Goal: Task Accomplishment & Management: Manage account settings

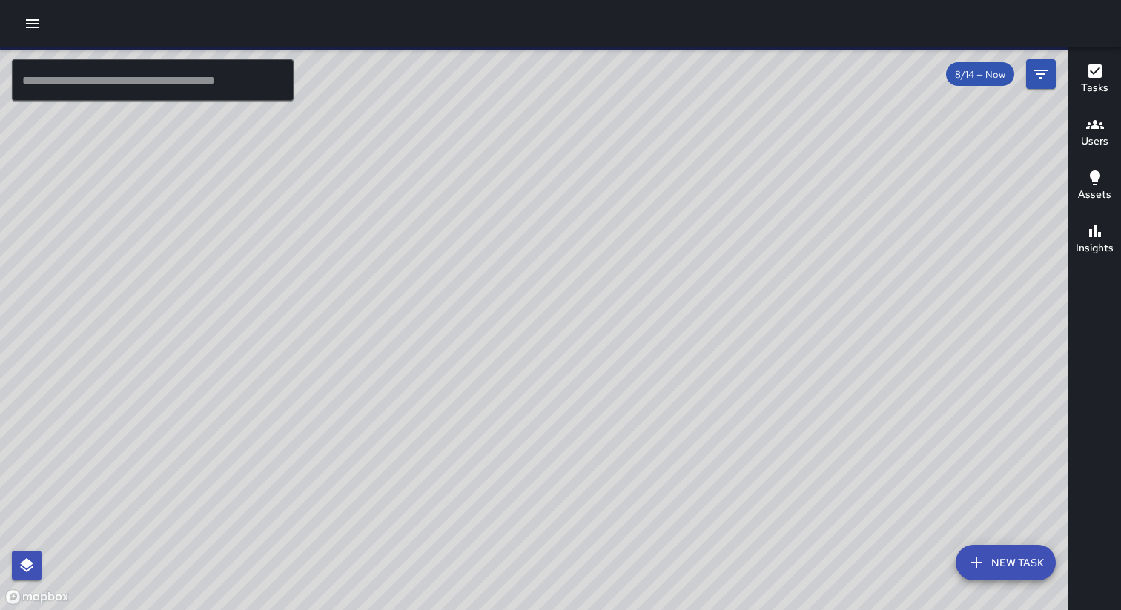
click at [27, 18] on icon "button" at bounding box center [33, 24] width 18 height 18
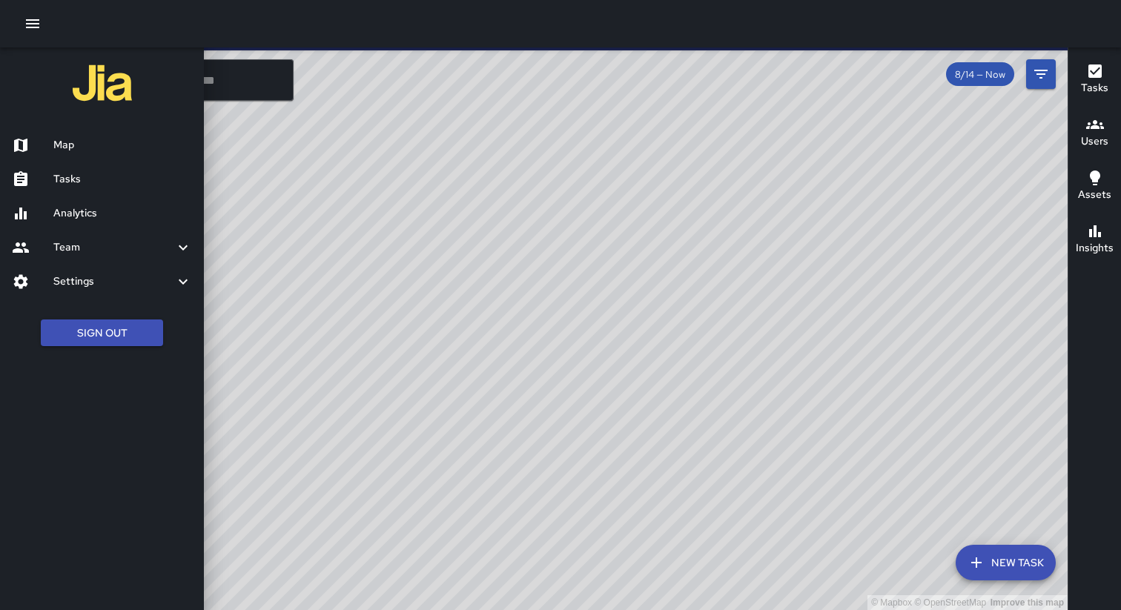
click at [94, 279] on h6 "Settings" at bounding box center [113, 282] width 121 height 16
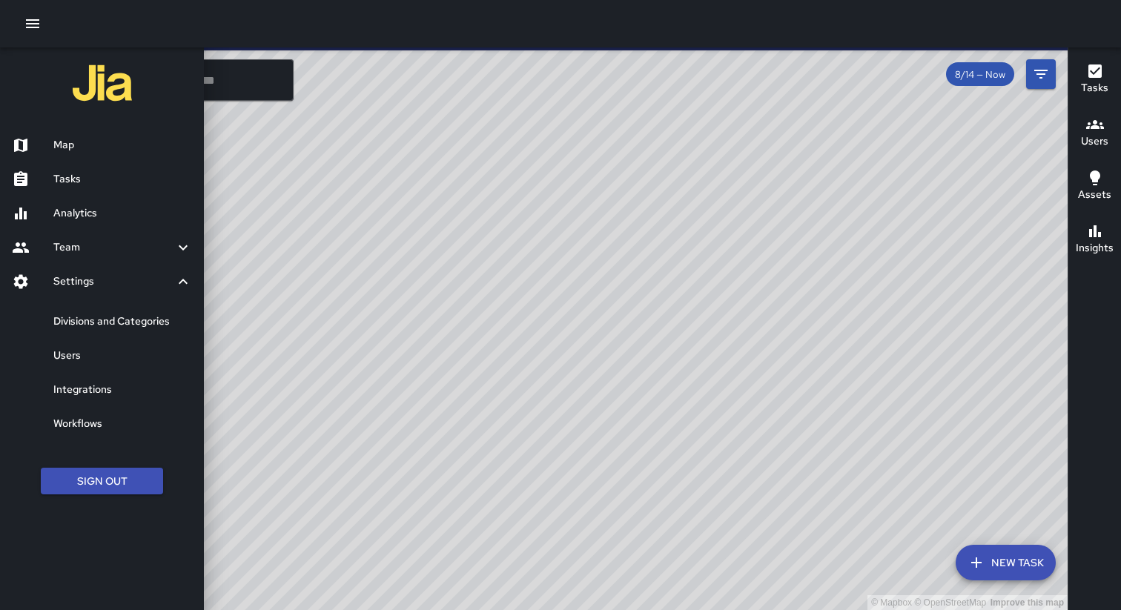
click at [84, 325] on h6 "Divisions and Categories" at bounding box center [122, 322] width 139 height 16
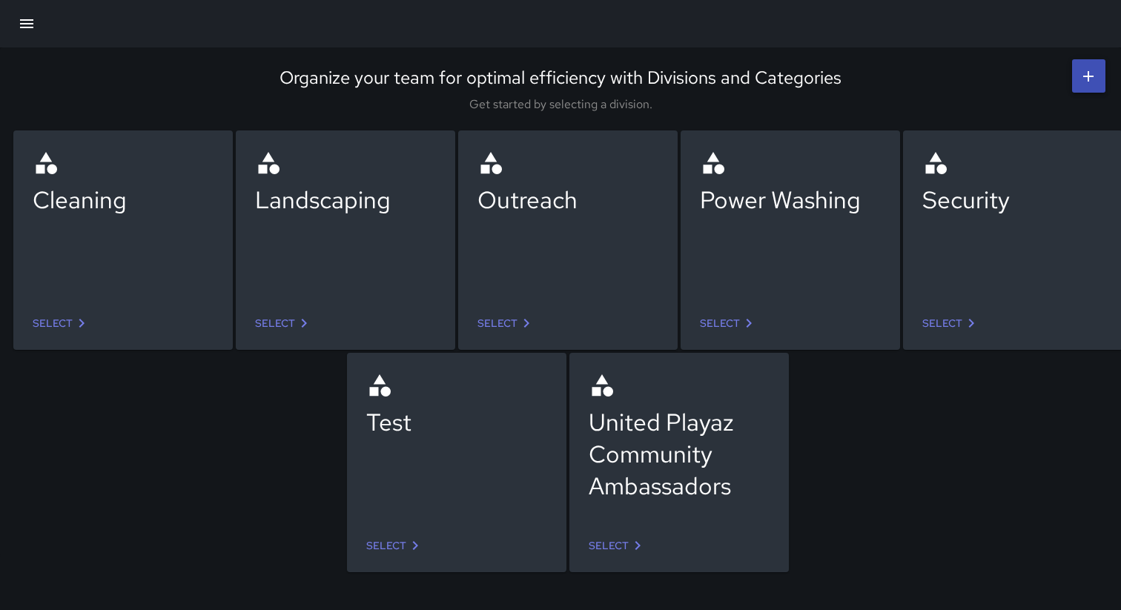
click at [279, 320] on link "Select" at bounding box center [284, 323] width 70 height 27
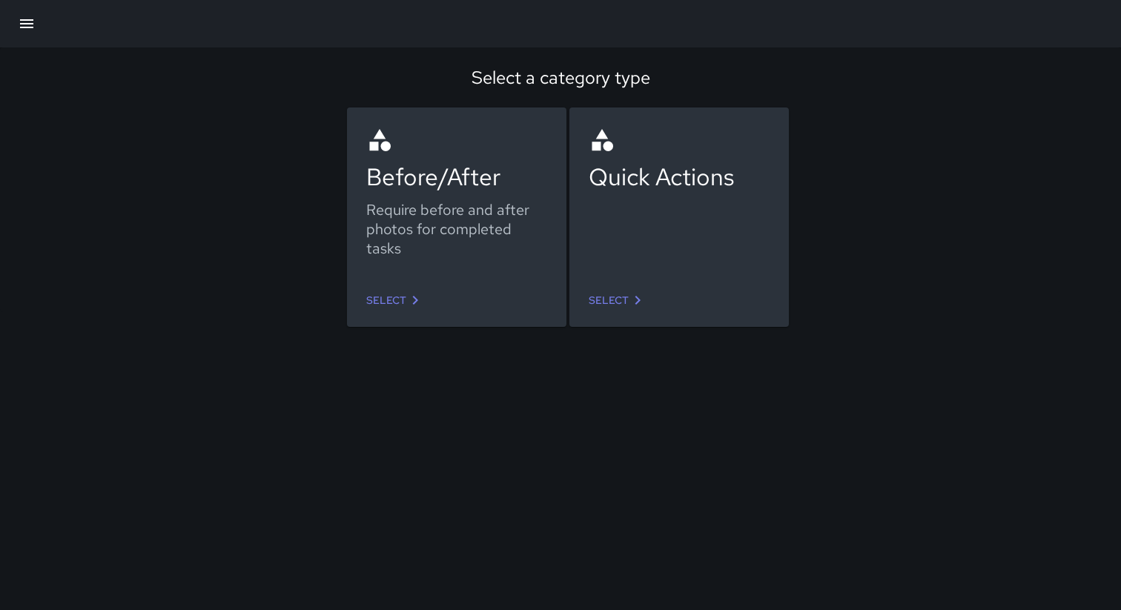
click at [397, 303] on link "Select" at bounding box center [395, 300] width 70 height 27
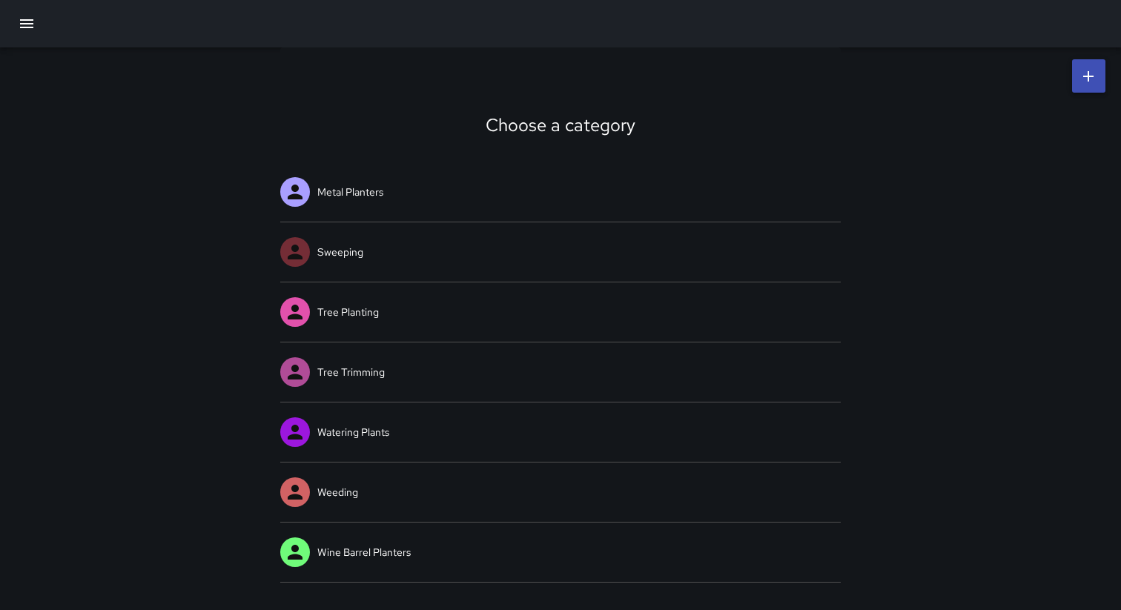
click at [168, 322] on div "Choose a category Metal Planters Sweeping Tree Planting Tree Trimming Watering …" at bounding box center [560, 314] width 1121 height 535
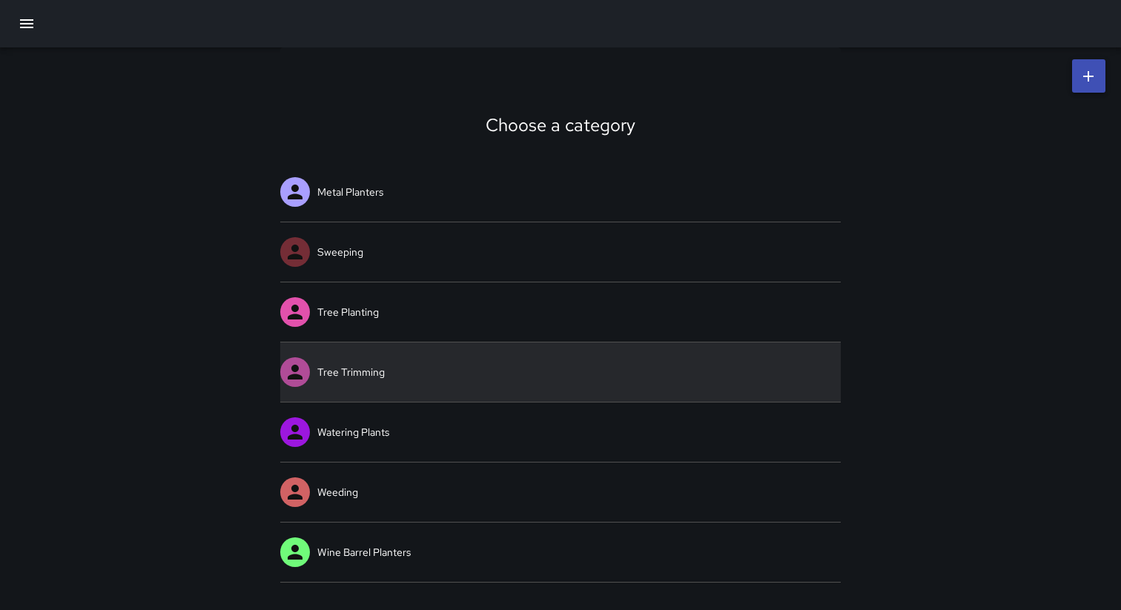
click at [360, 377] on link "Tree Trimming" at bounding box center [560, 371] width 560 height 59
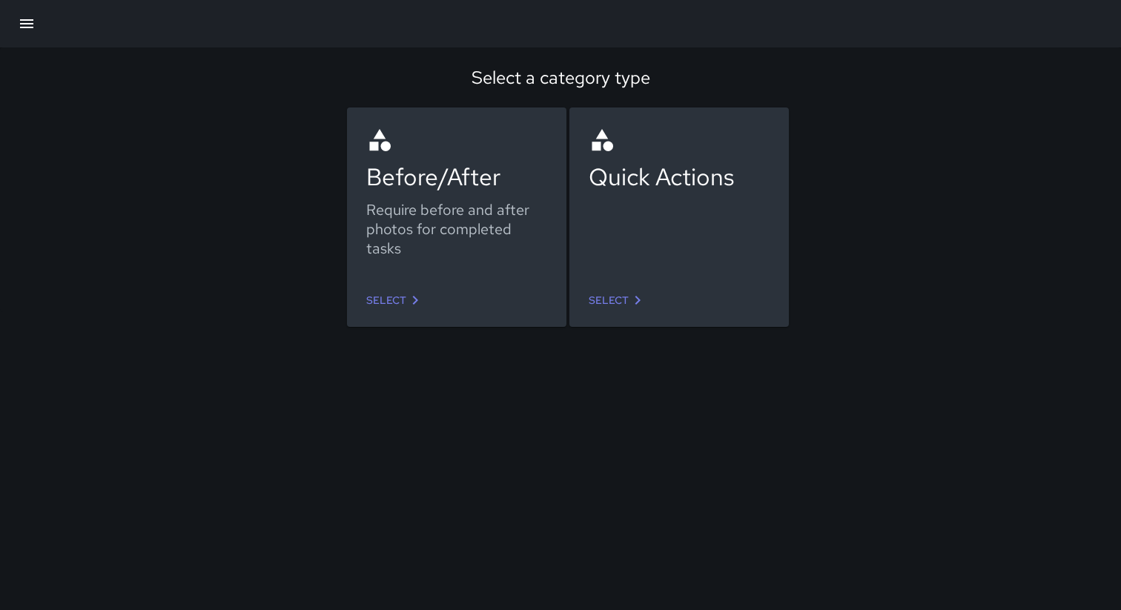
click at [626, 288] on link "Select" at bounding box center [618, 300] width 70 height 27
click at [420, 300] on icon at bounding box center [415, 300] width 18 height 18
click at [606, 291] on link "Select" at bounding box center [618, 300] width 70 height 27
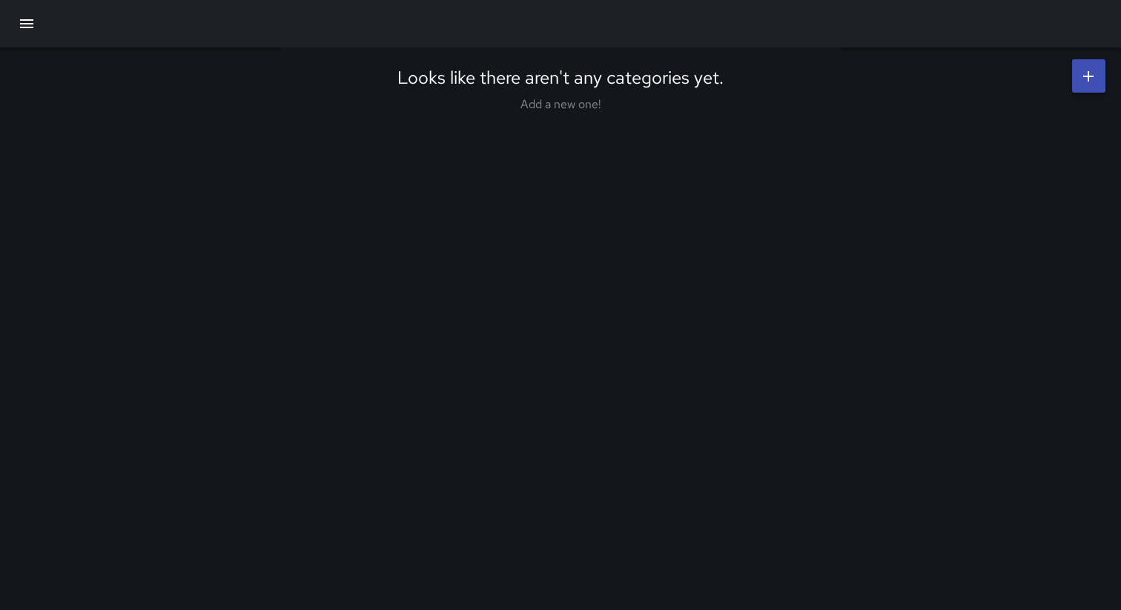
click at [1103, 74] on link at bounding box center [1088, 75] width 33 height 33
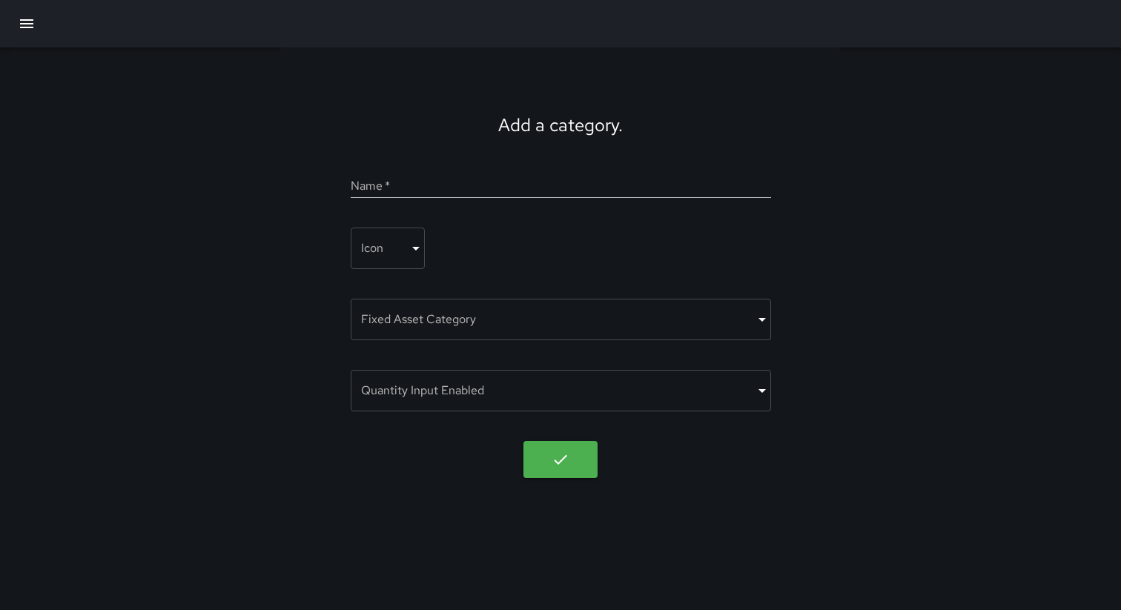
click at [861, 139] on div "Add a category. Name   * Icon ​ ​ Fixed Asset Category ​ ​ Quantity Input Enabl…" at bounding box center [560, 271] width 1121 height 449
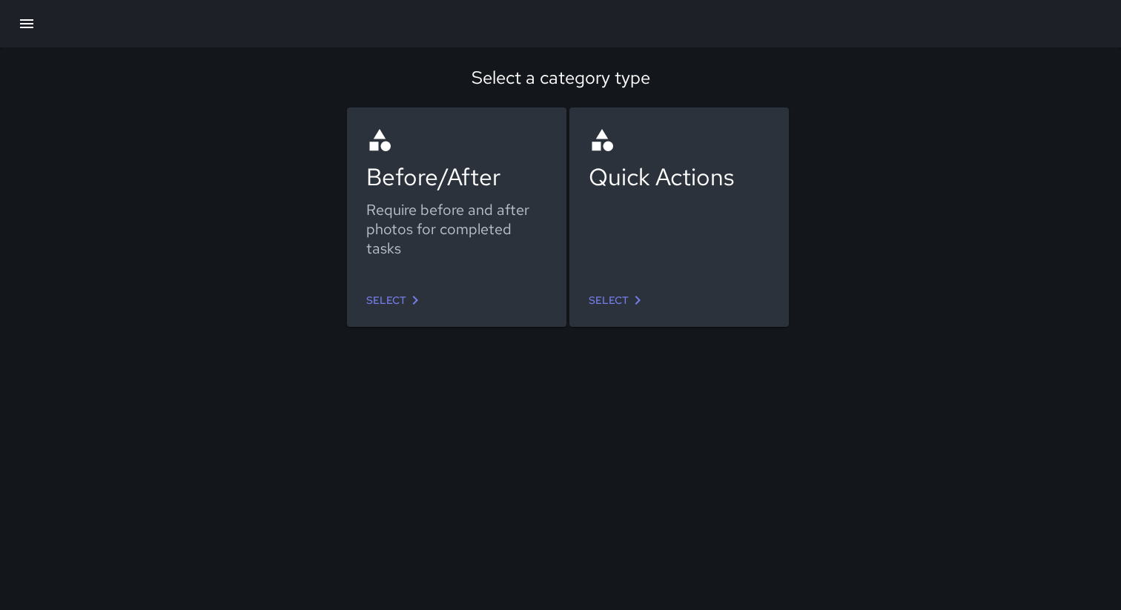
click at [409, 311] on link "Select" at bounding box center [395, 300] width 70 height 27
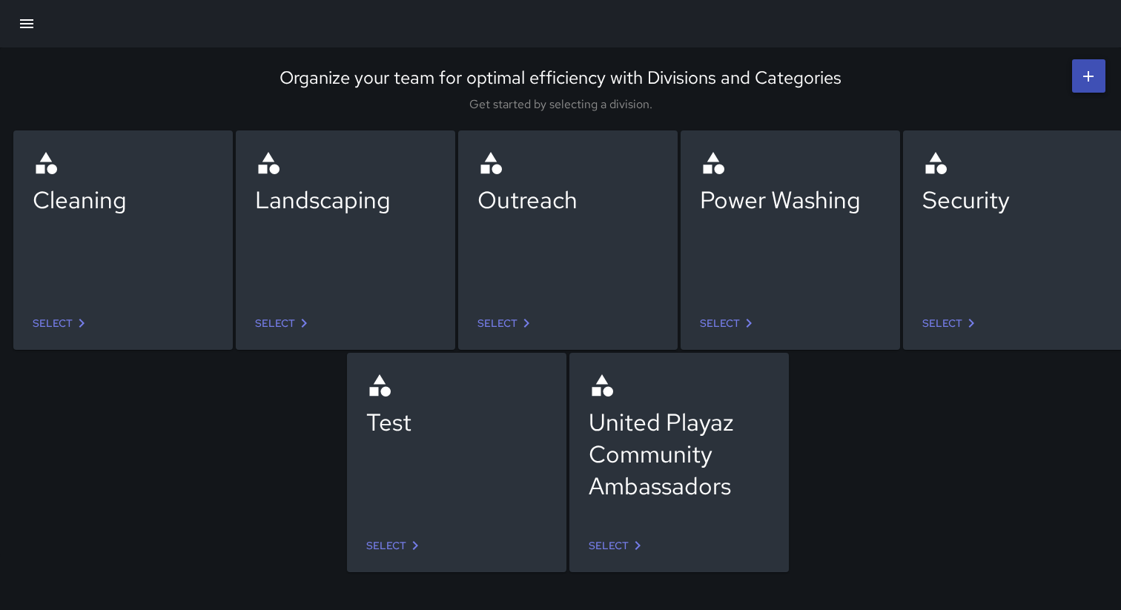
click at [1089, 76] on icon at bounding box center [1088, 76] width 10 height 10
click at [69, 320] on link "Select" at bounding box center [62, 323] width 70 height 27
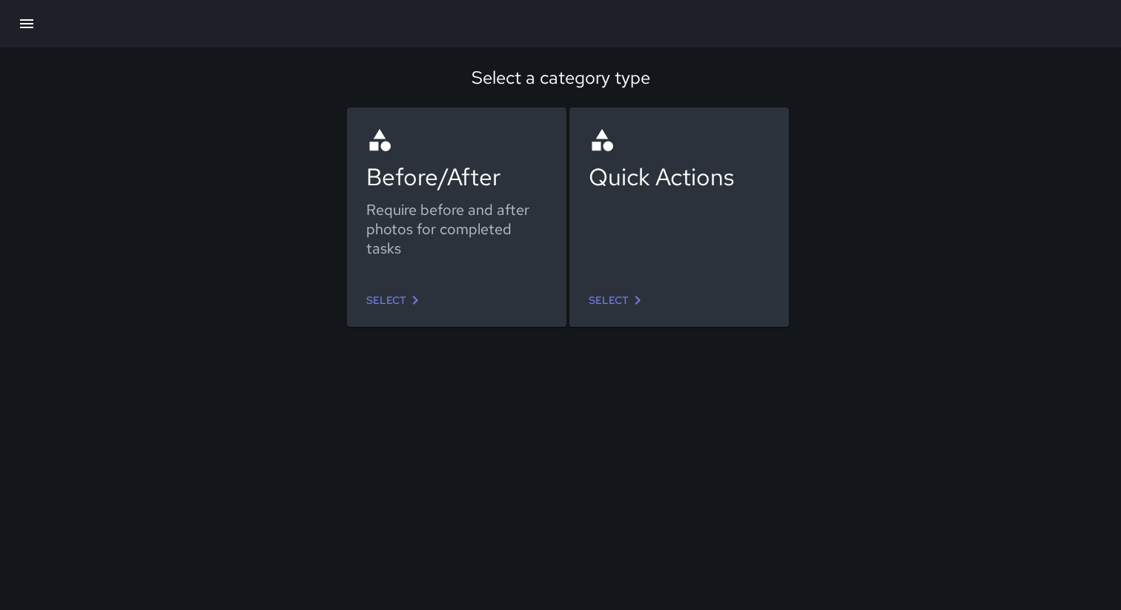
click at [435, 183] on div "Before/After" at bounding box center [456, 177] width 181 height 32
click at [470, 210] on div "Require before and after photos for completed tasks" at bounding box center [456, 229] width 181 height 58
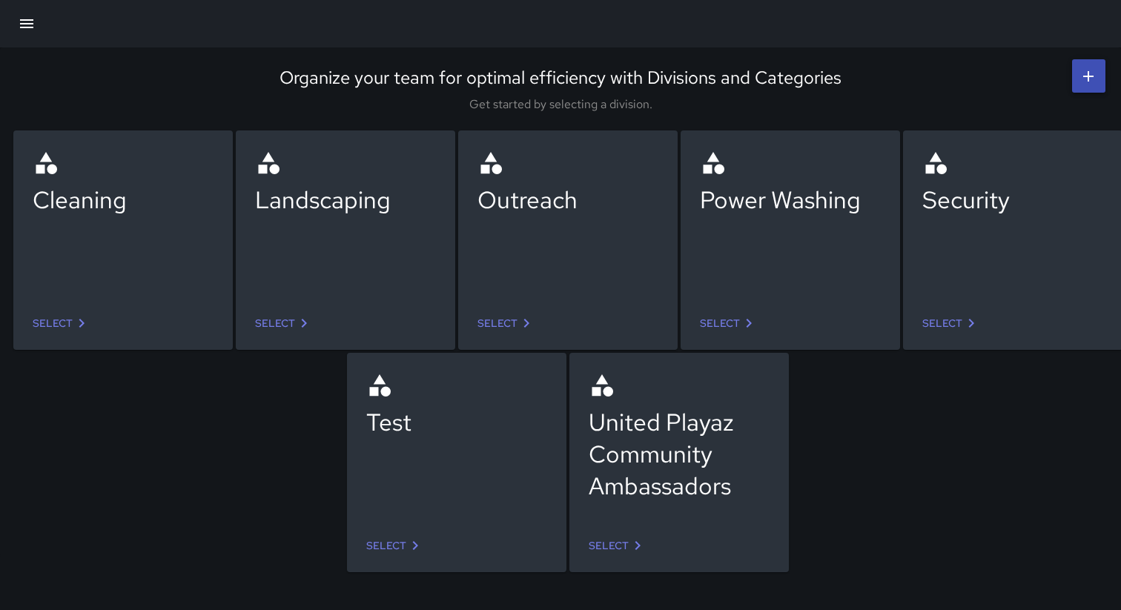
click at [294, 319] on link "Select" at bounding box center [284, 323] width 70 height 27
click at [109, 202] on div "Cleaning" at bounding box center [123, 200] width 181 height 32
click at [286, 314] on link "Select" at bounding box center [284, 323] width 70 height 27
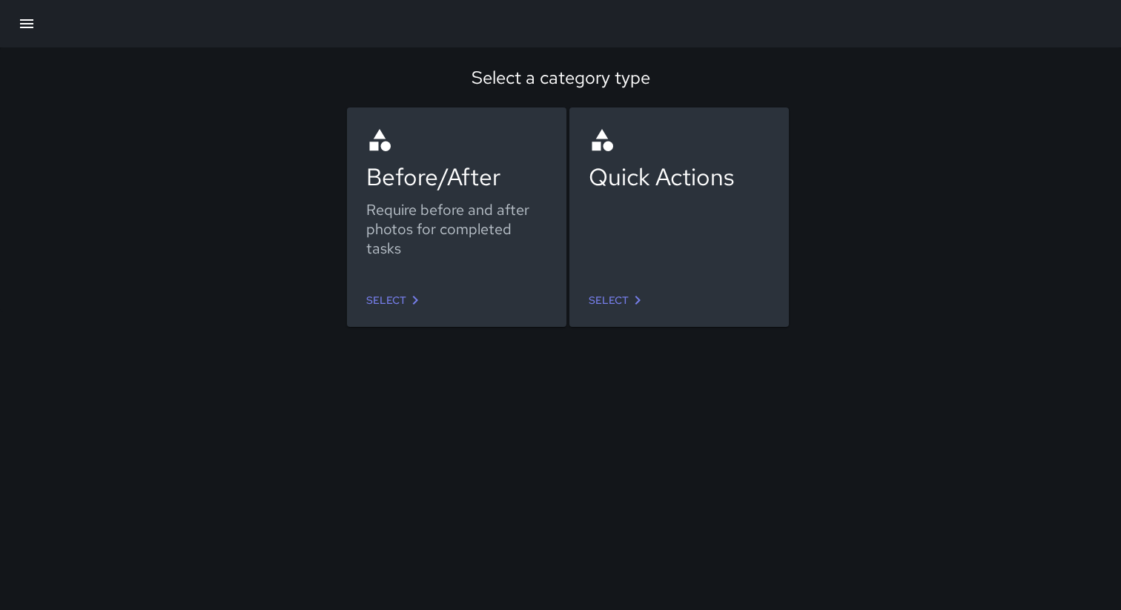
click at [400, 305] on link "Select" at bounding box center [395, 300] width 70 height 27
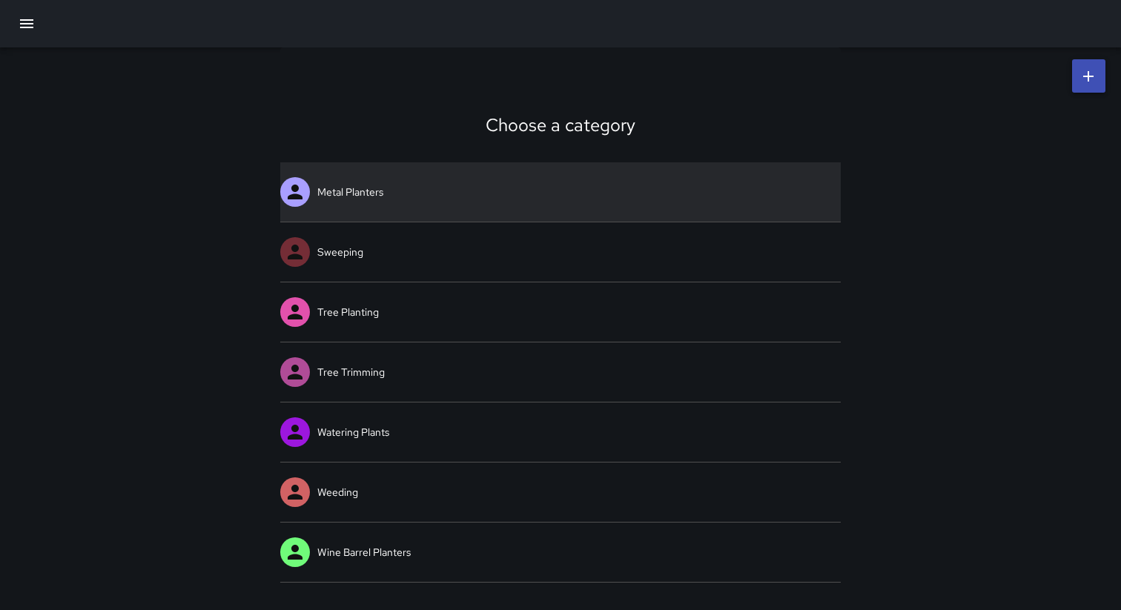
click at [448, 200] on link "Metal Planters" at bounding box center [560, 191] width 560 height 59
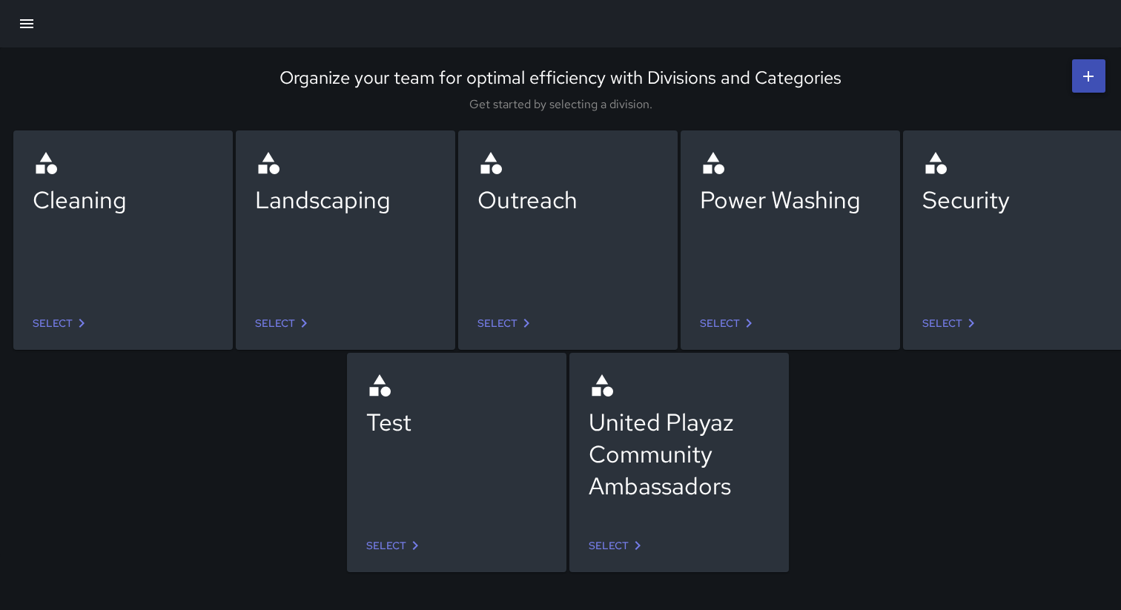
click at [65, 318] on link "Select" at bounding box center [62, 323] width 70 height 27
click at [28, 22] on icon "button" at bounding box center [25, 24] width 18 height 18
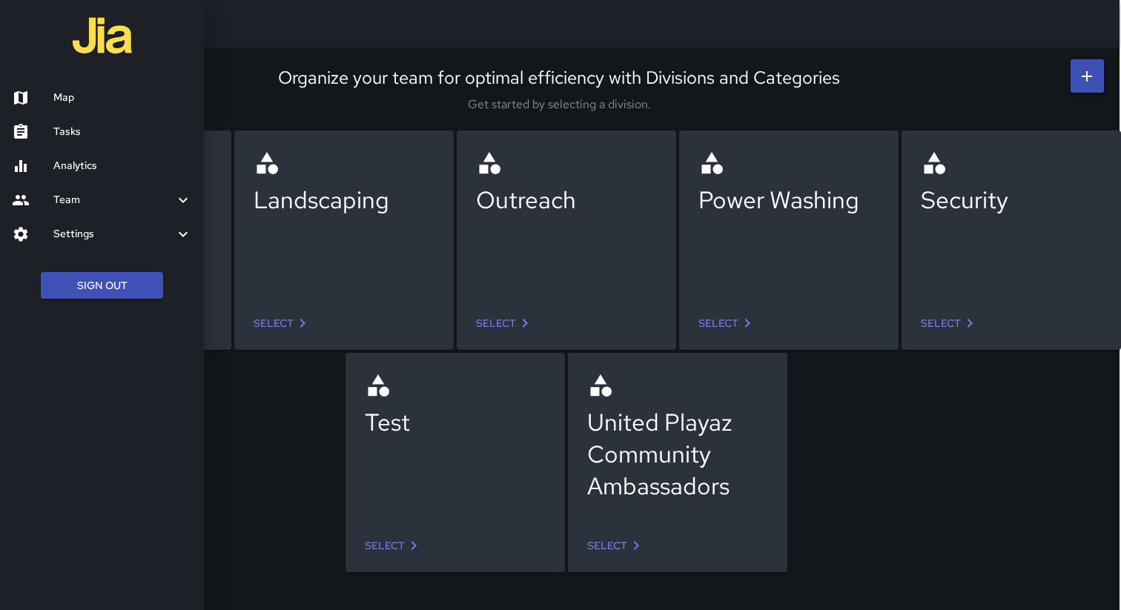
click at [134, 240] on h6 "Settings" at bounding box center [113, 234] width 121 height 16
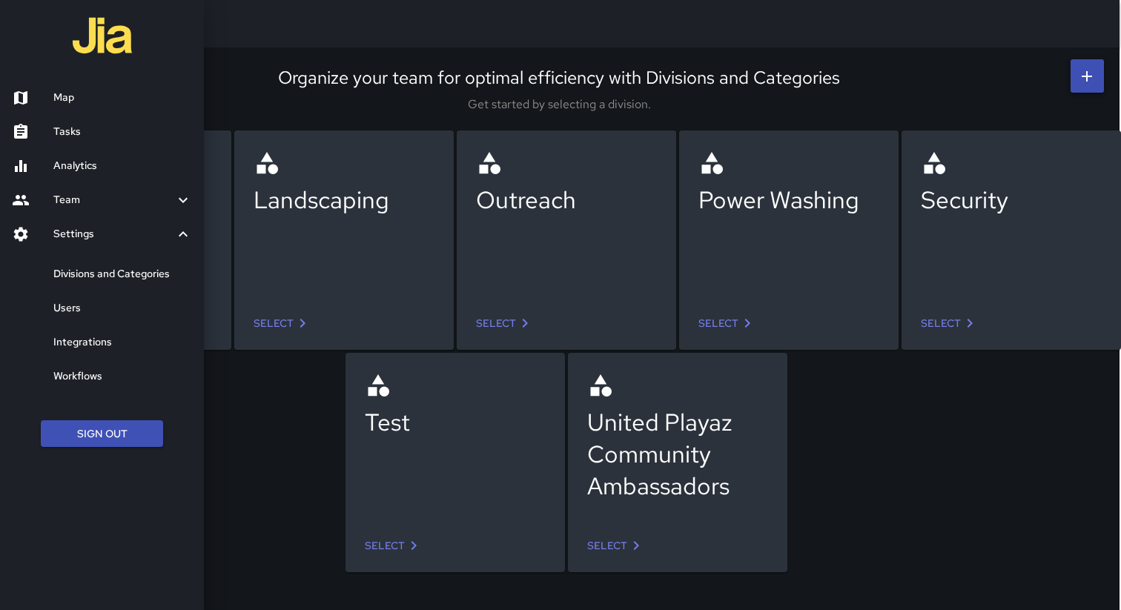
click at [116, 277] on h6 "Divisions and Categories" at bounding box center [122, 274] width 139 height 16
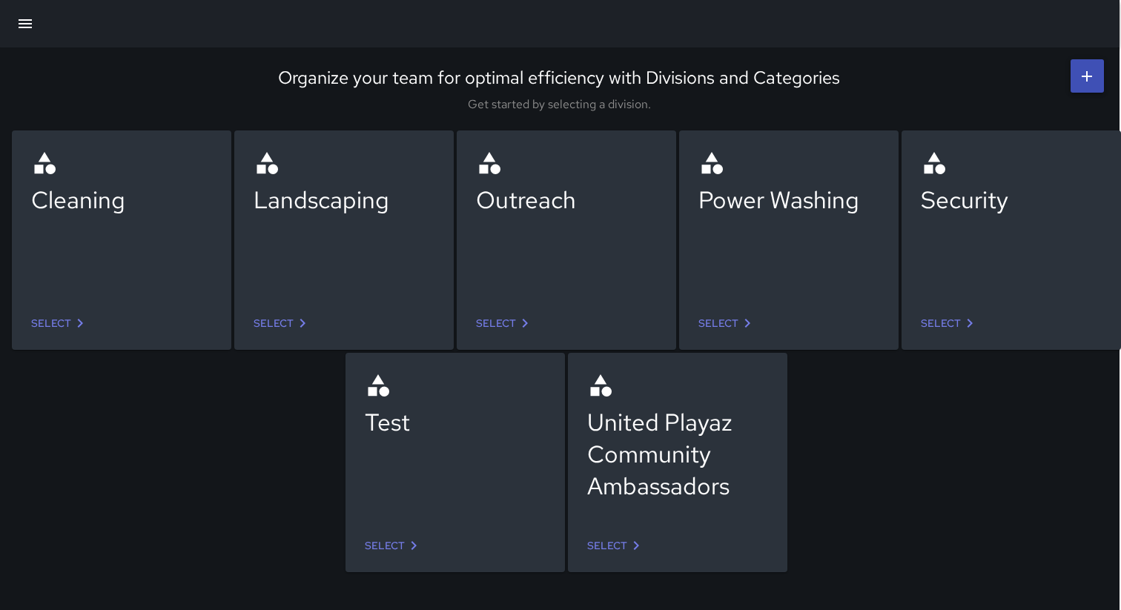
click at [293, 331] on link "Select" at bounding box center [283, 323] width 70 height 27
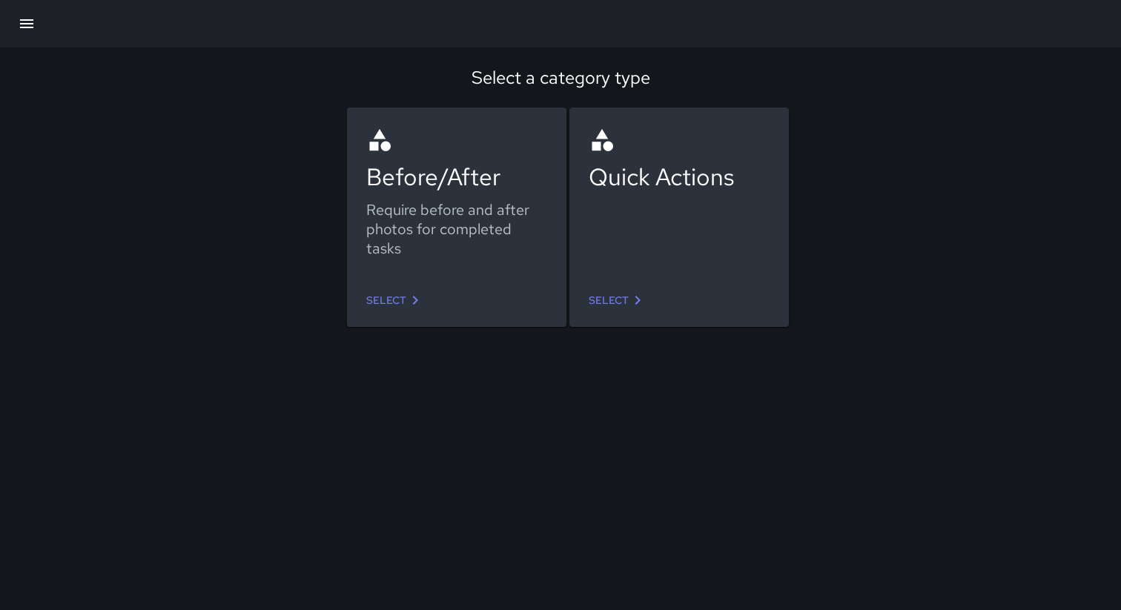
click at [376, 303] on link "Select" at bounding box center [395, 300] width 70 height 27
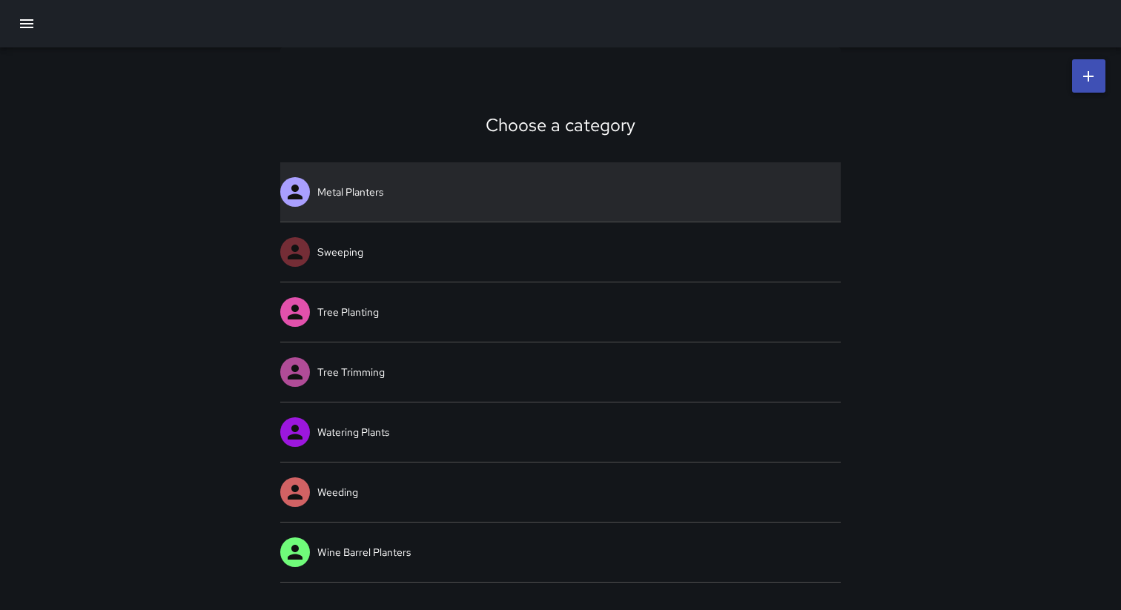
click at [431, 202] on link "Metal Planters" at bounding box center [560, 191] width 560 height 59
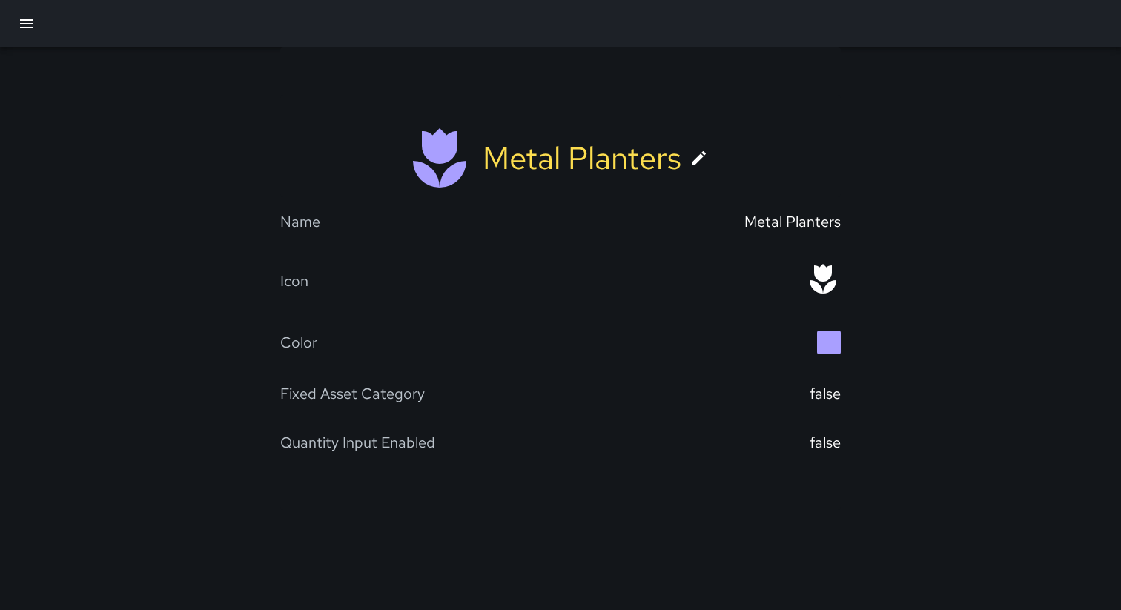
click at [711, 166] on link at bounding box center [699, 158] width 36 height 36
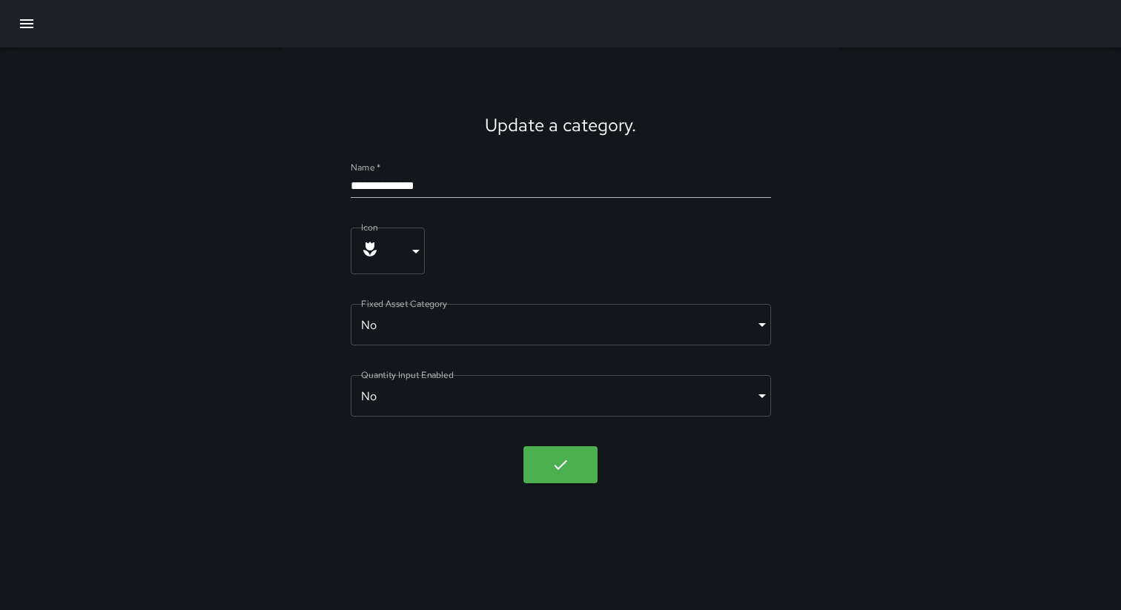
click at [809, 139] on div "**********" at bounding box center [560, 274] width 560 height 454
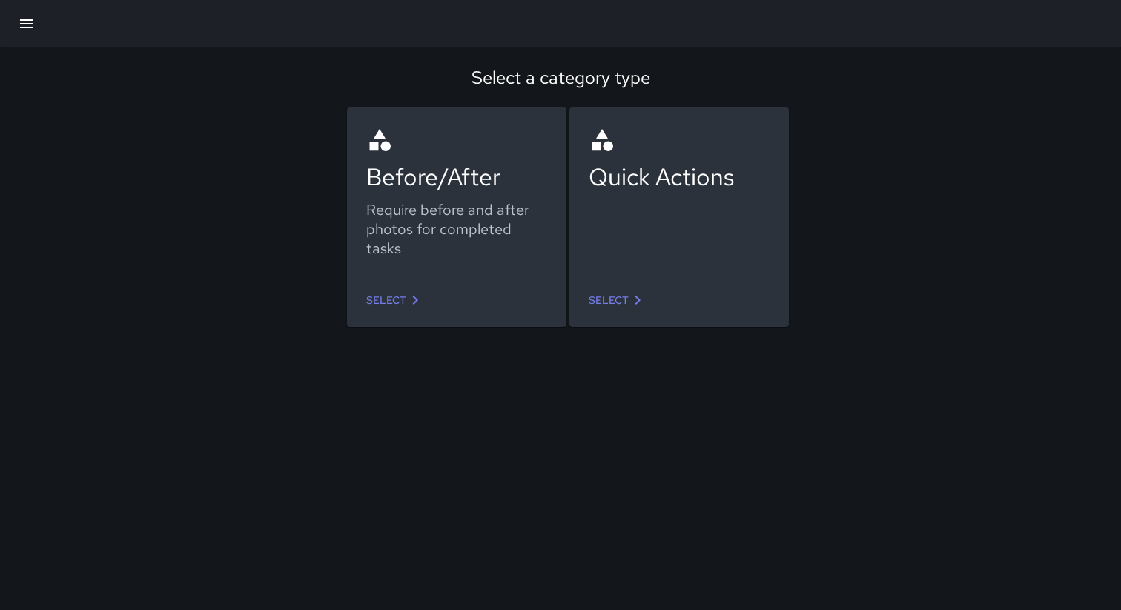
click at [399, 305] on link "Select" at bounding box center [395, 300] width 70 height 27
click at [26, 10] on button "button" at bounding box center [27, 24] width 36 height 36
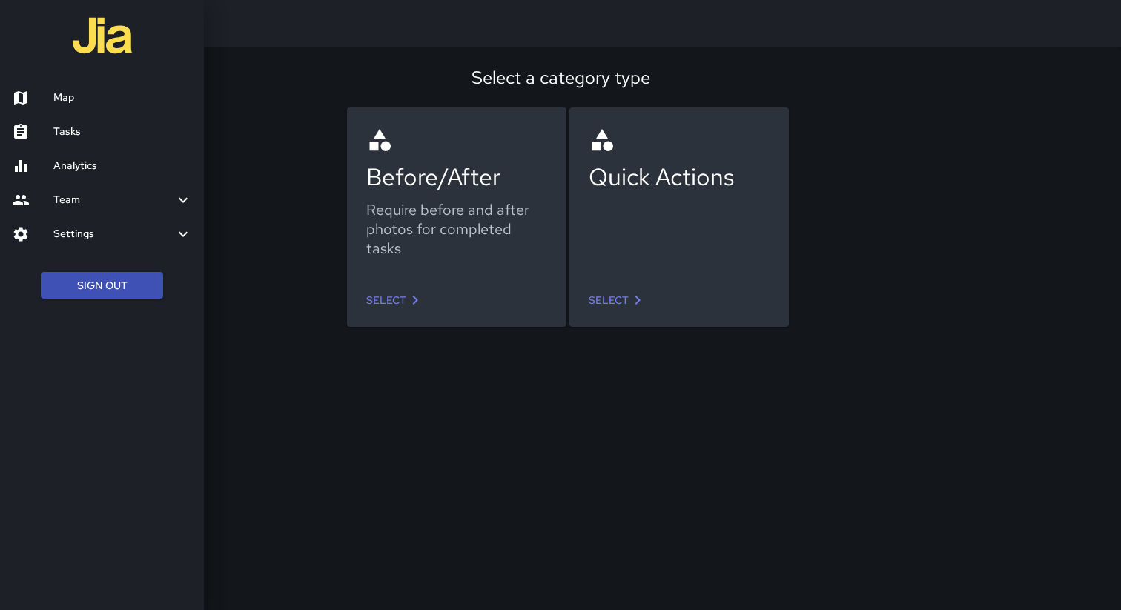
click at [110, 233] on h6 "Settings" at bounding box center [113, 234] width 121 height 16
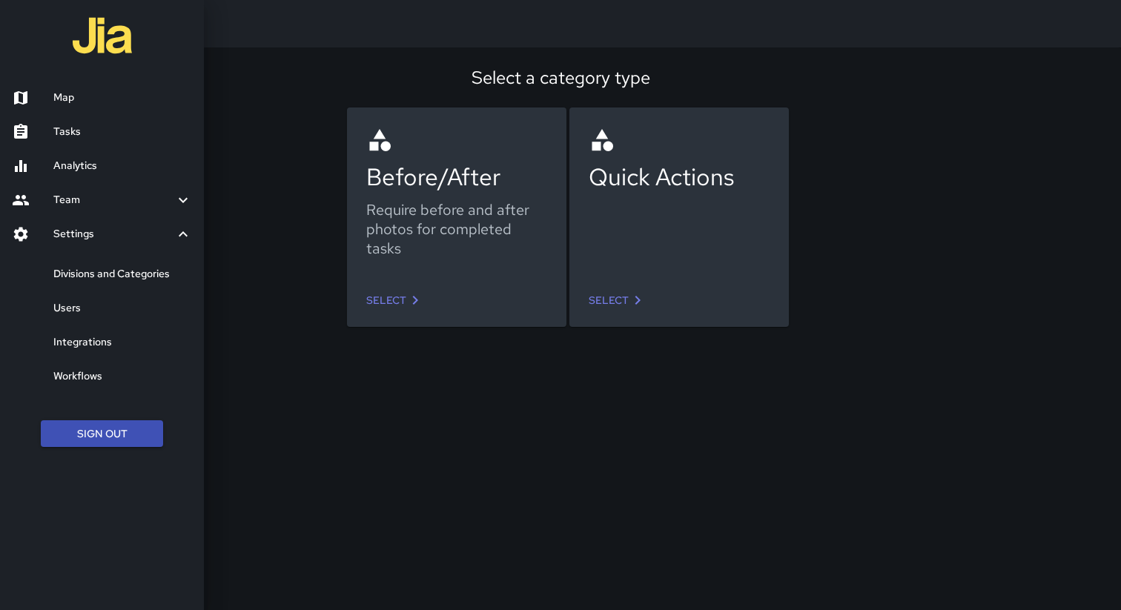
click at [122, 375] on h6 "Workflows" at bounding box center [122, 376] width 139 height 16
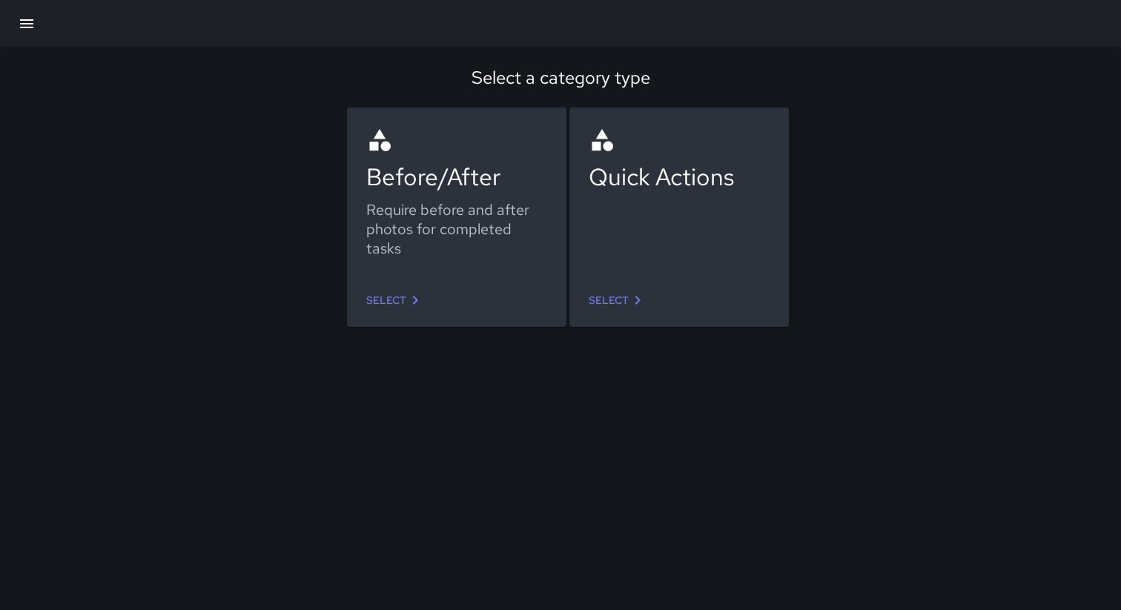
click at [30, 21] on icon "button" at bounding box center [27, 24] width 18 height 18
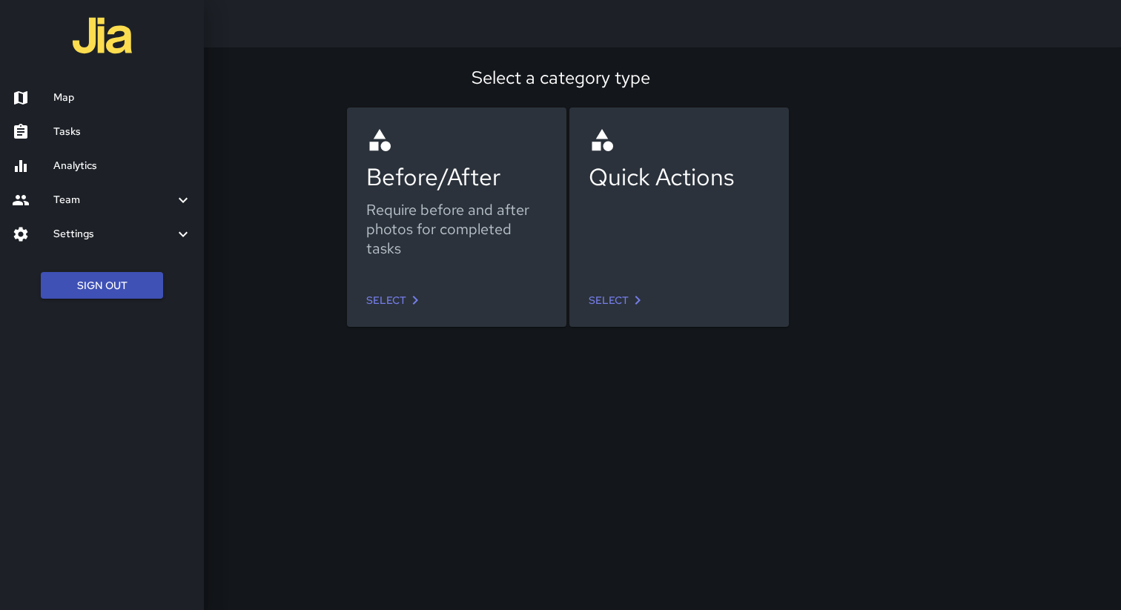
click at [95, 232] on h6 "Settings" at bounding box center [113, 234] width 121 height 16
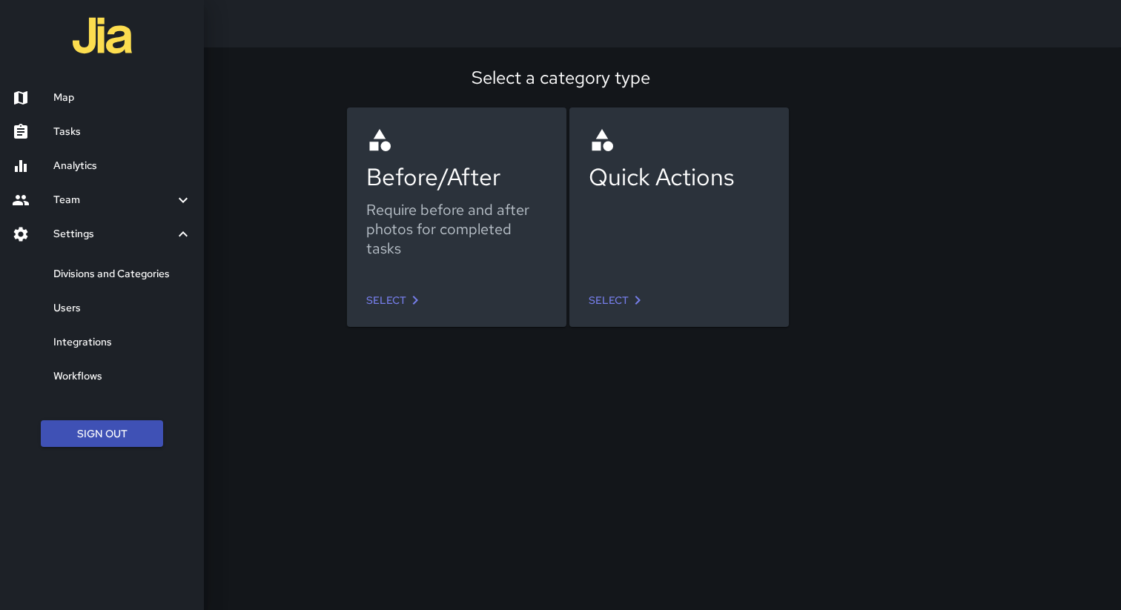
click at [99, 346] on h6 "Integrations" at bounding box center [122, 342] width 139 height 16
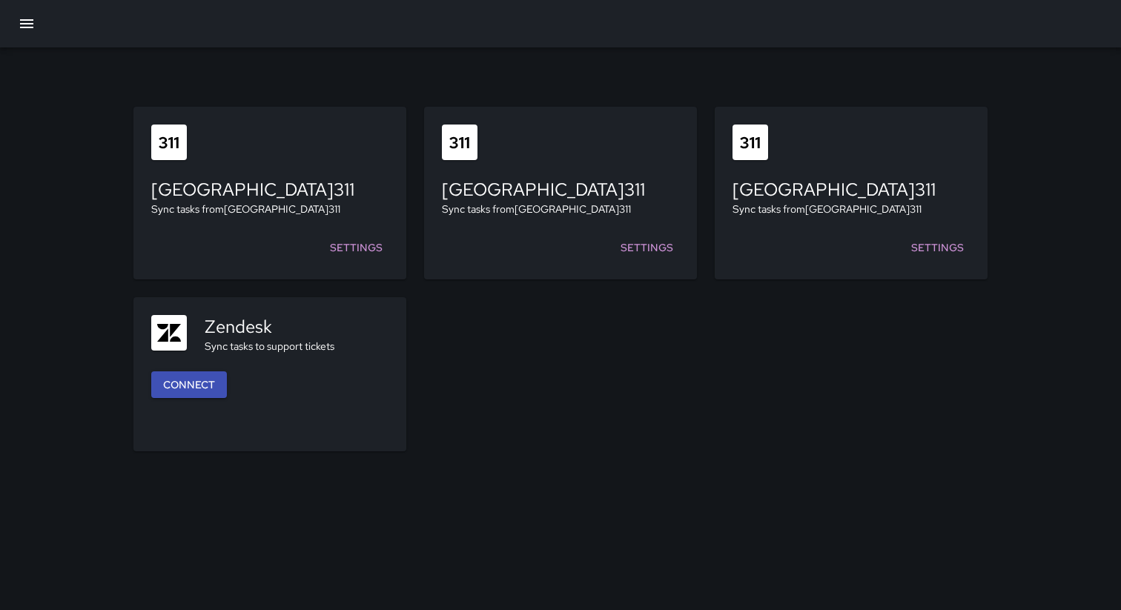
click at [24, 21] on icon "button" at bounding box center [27, 24] width 18 height 18
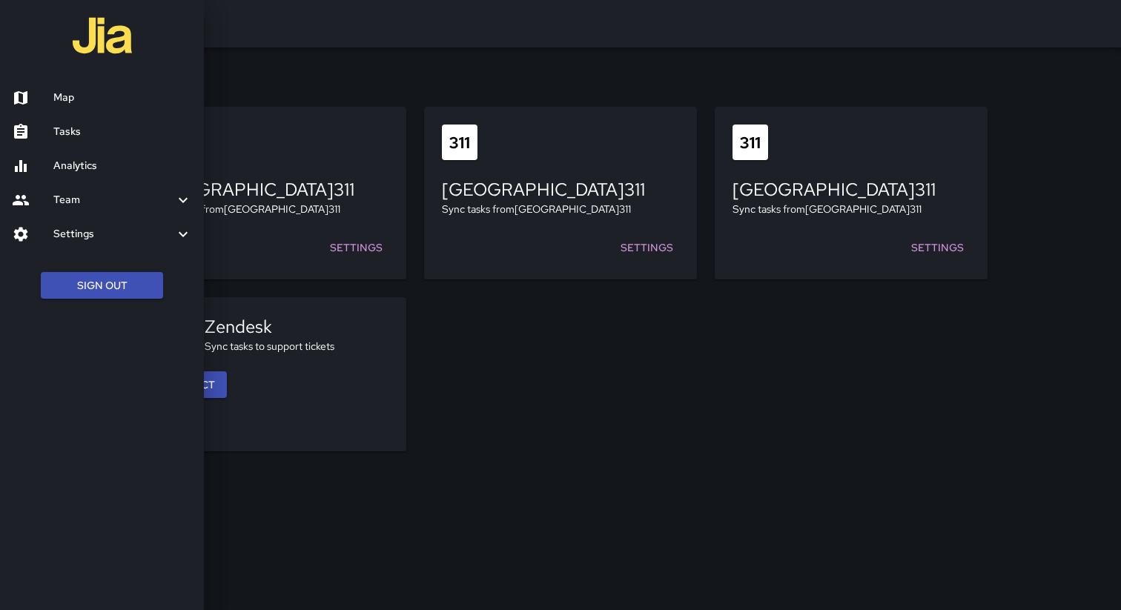
click at [100, 239] on h6 "Settings" at bounding box center [113, 234] width 121 height 16
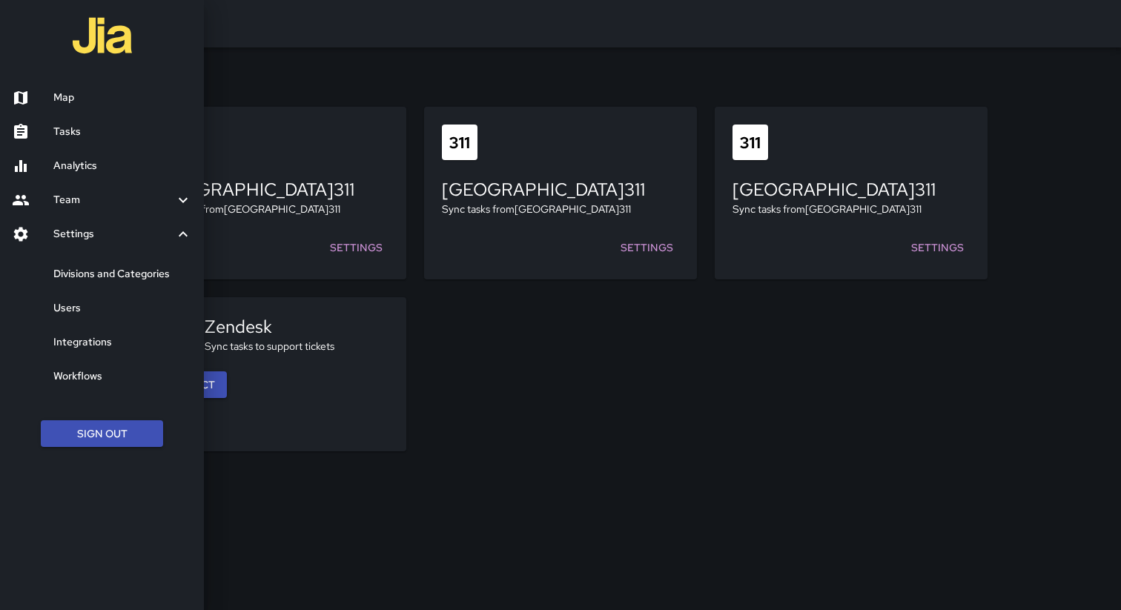
click at [88, 304] on h6 "Users" at bounding box center [122, 308] width 139 height 16
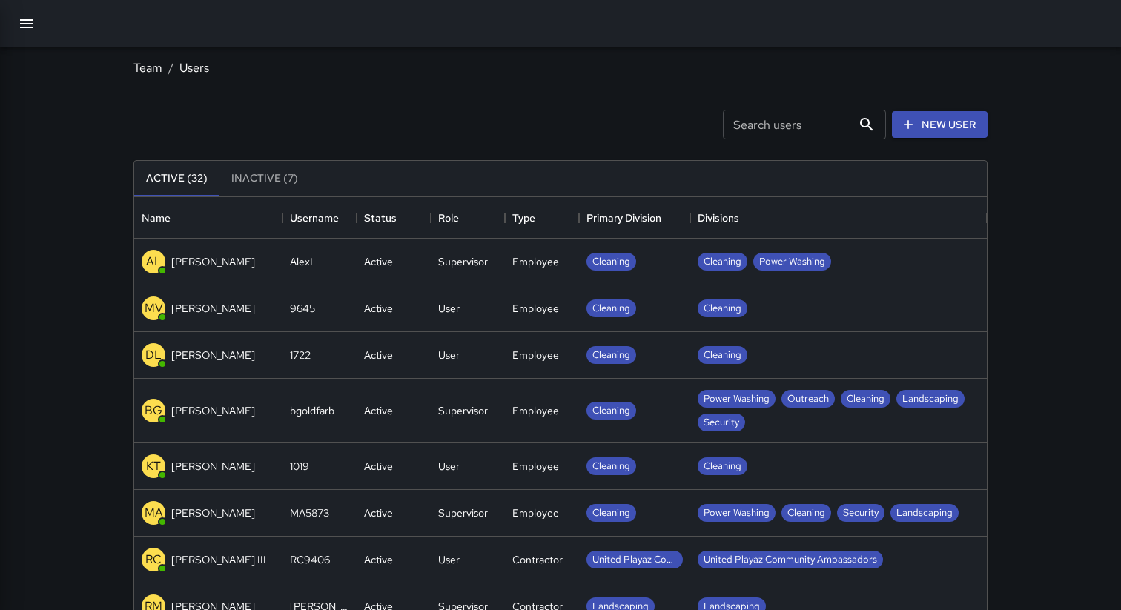
scroll to position [667, 852]
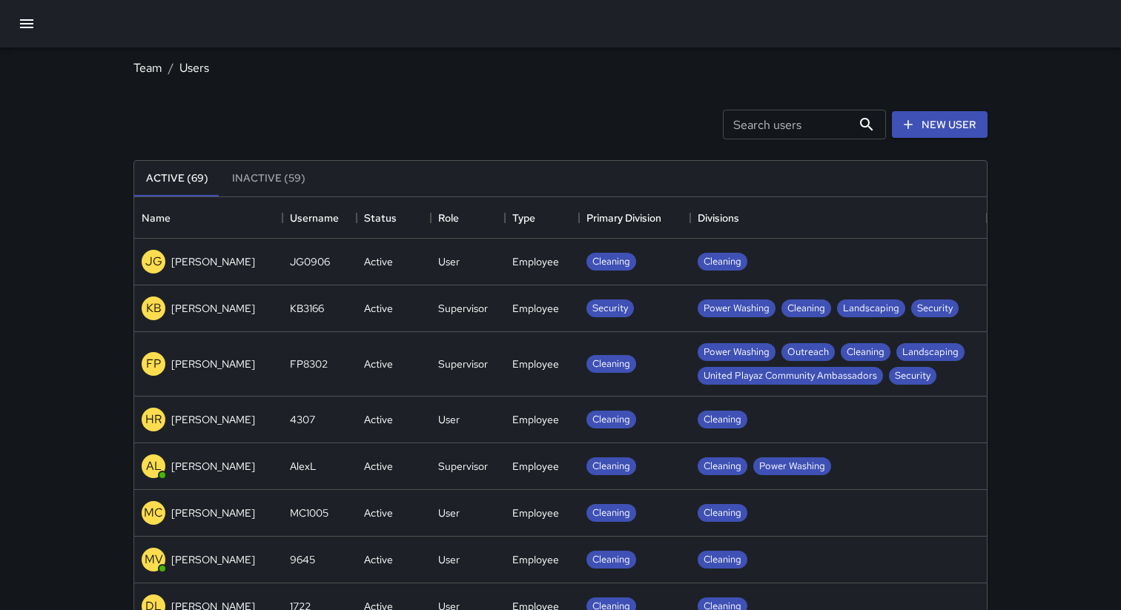
click at [16, 20] on button "button" at bounding box center [27, 24] width 36 height 36
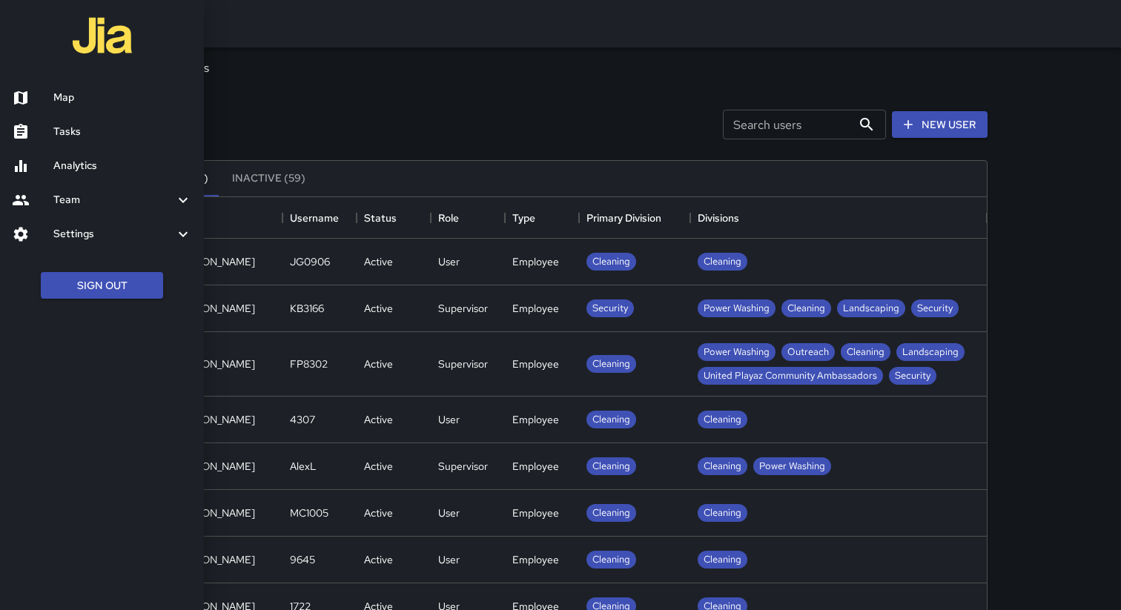
click at [87, 233] on h6 "Settings" at bounding box center [113, 234] width 121 height 16
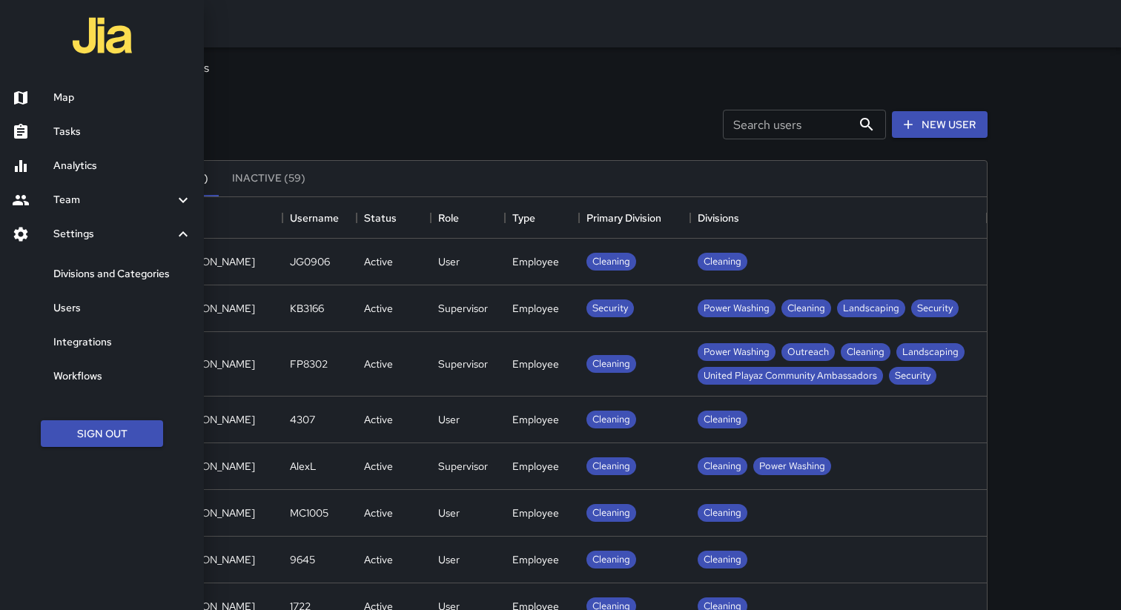
click at [94, 277] on h6 "Divisions and Categories" at bounding box center [122, 274] width 139 height 16
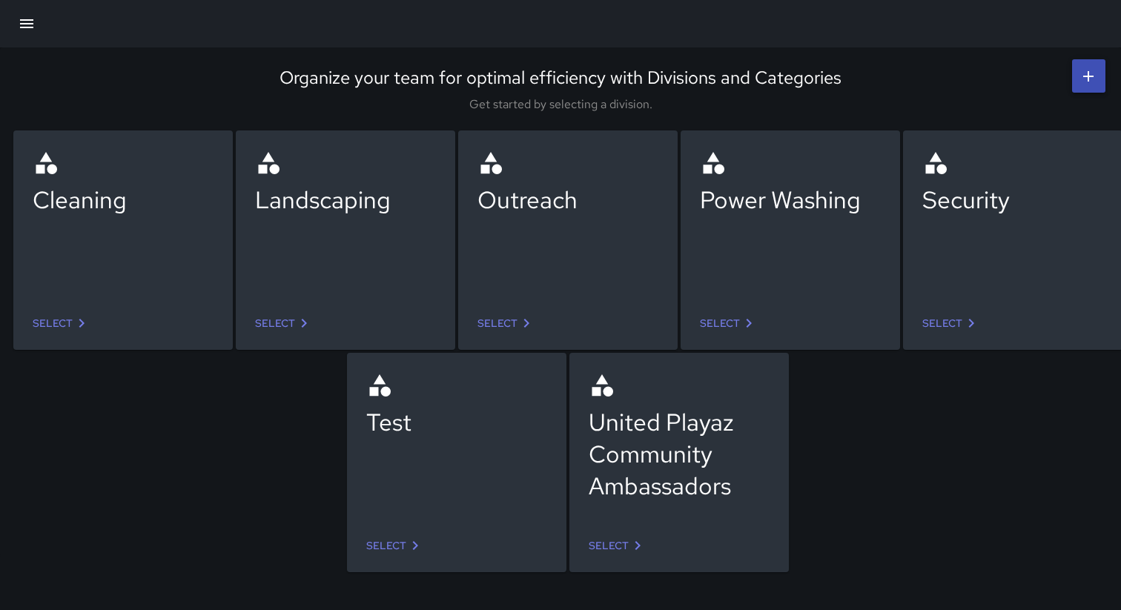
click at [274, 330] on link "Select" at bounding box center [284, 323] width 70 height 27
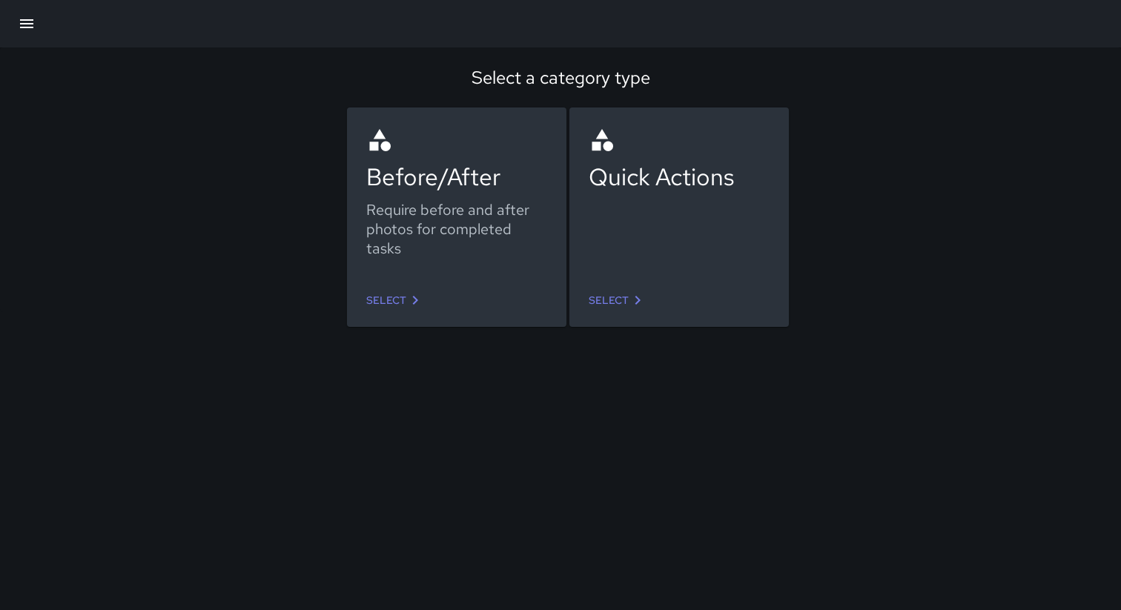
click at [610, 305] on link "Select" at bounding box center [618, 300] width 70 height 27
click at [405, 296] on link "Select" at bounding box center [395, 300] width 70 height 27
click at [426, 299] on link "Select" at bounding box center [395, 300] width 70 height 27
click at [647, 308] on link "Select" at bounding box center [618, 300] width 70 height 27
click at [489, 391] on div "Select a category type Before/After Require before and after photos for complet…" at bounding box center [560, 305] width 1121 height 610
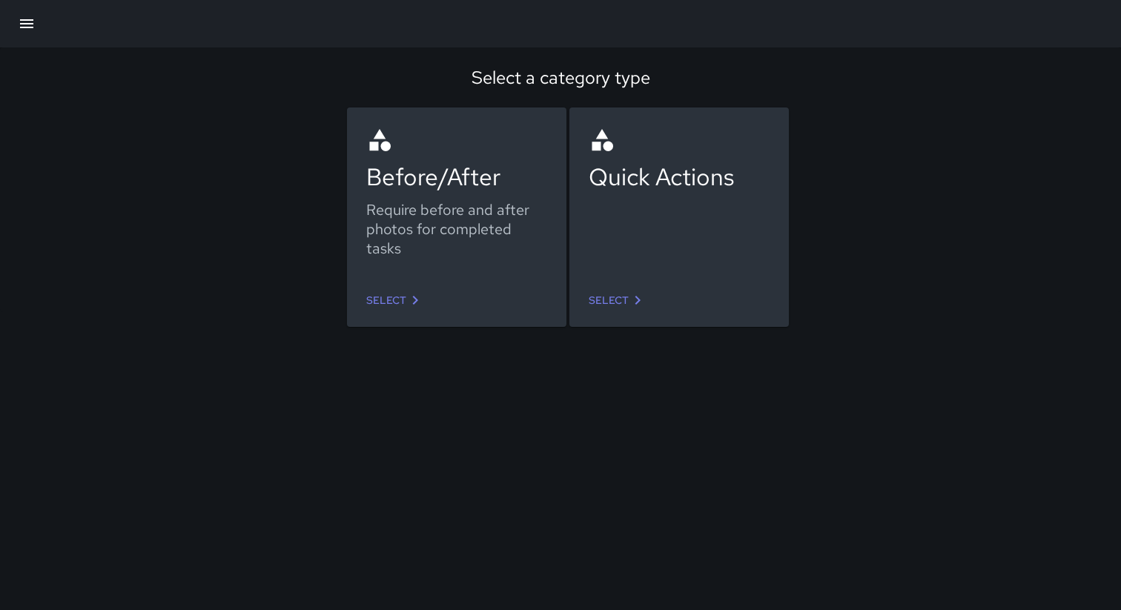
click at [397, 450] on div "Select a category type Before/After Require before and after photos for complet…" at bounding box center [560, 305] width 1121 height 610
click at [846, 172] on div "Before/After Require before and after photos for completed tasks Select Quick A…" at bounding box center [551, 201] width 1138 height 222
click at [28, 30] on icon "button" at bounding box center [27, 24] width 18 height 18
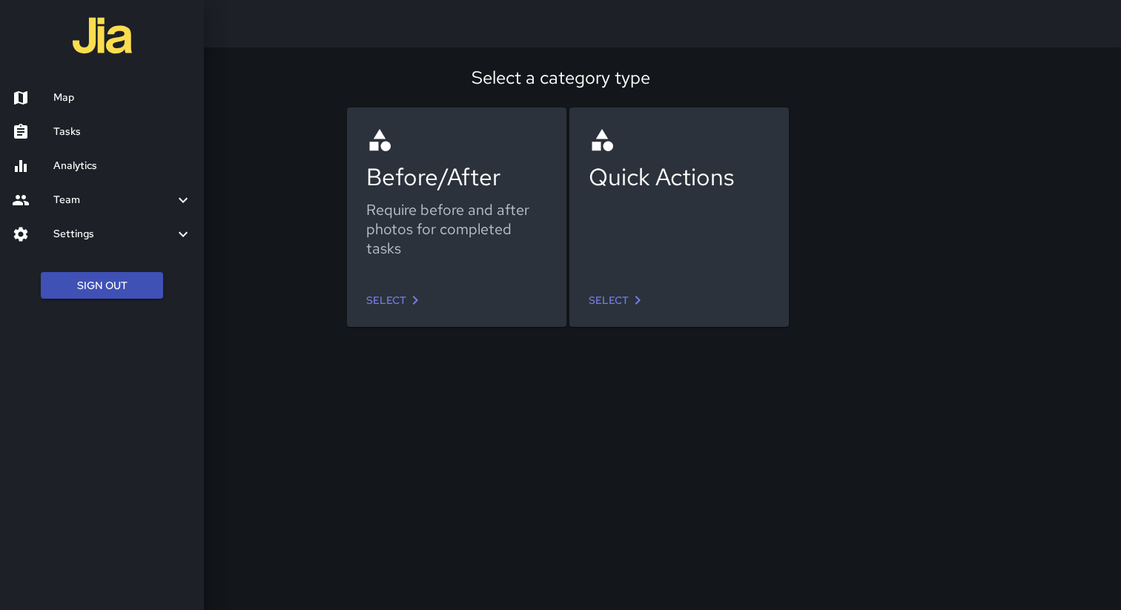
click at [99, 226] on h6 "Settings" at bounding box center [113, 234] width 121 height 16
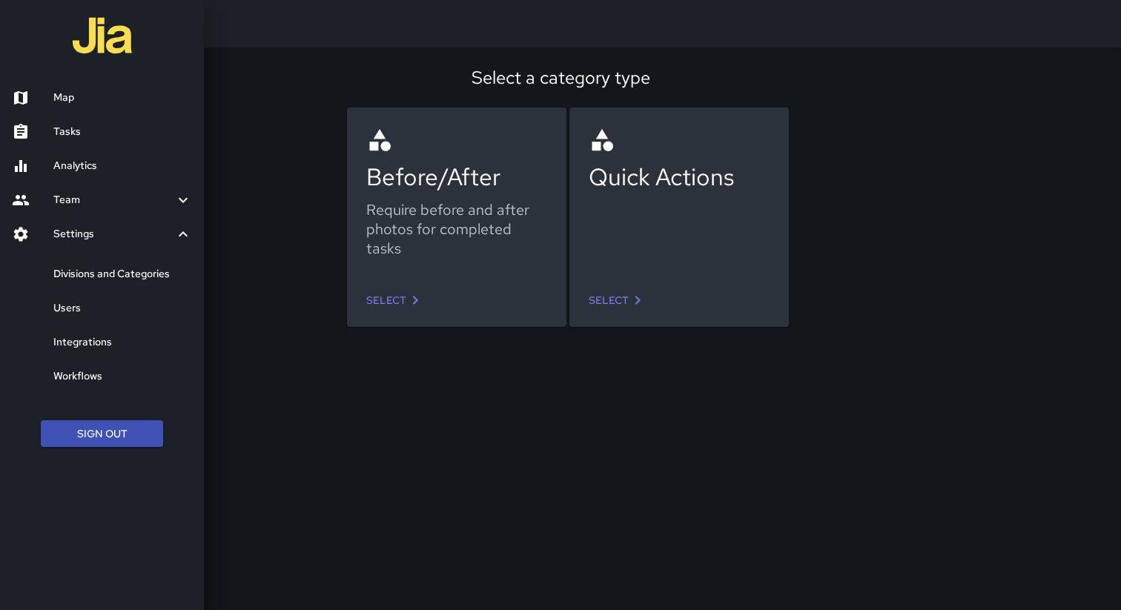
click at [93, 267] on h6 "Divisions and Categories" at bounding box center [122, 274] width 139 height 16
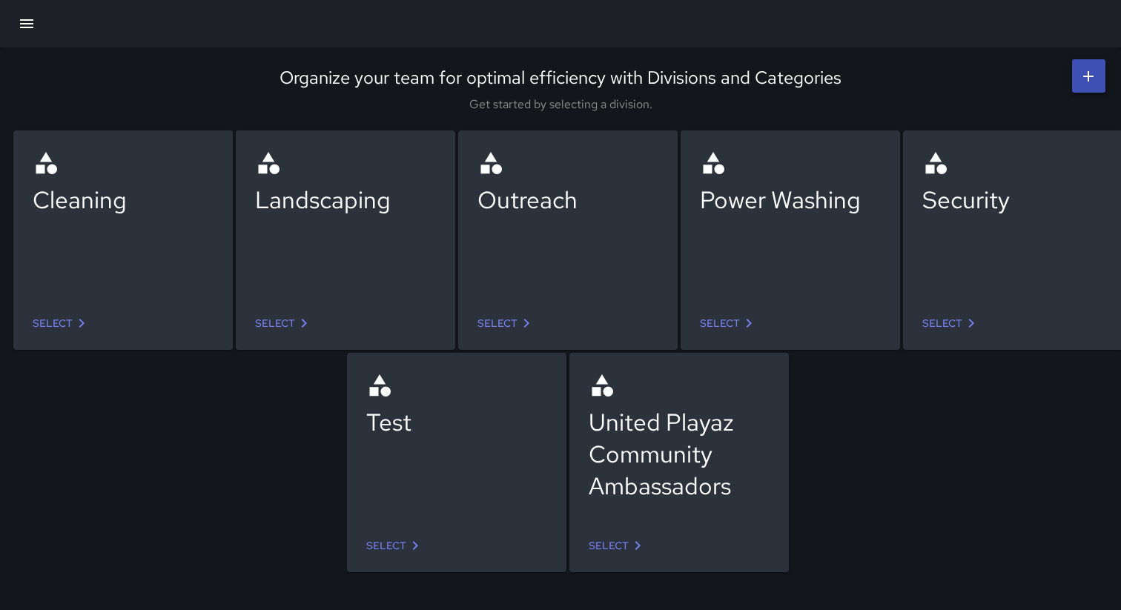
click at [316, 268] on div "Landscaping" at bounding box center [345, 221] width 181 height 142
click at [282, 329] on link "Select" at bounding box center [284, 323] width 70 height 27
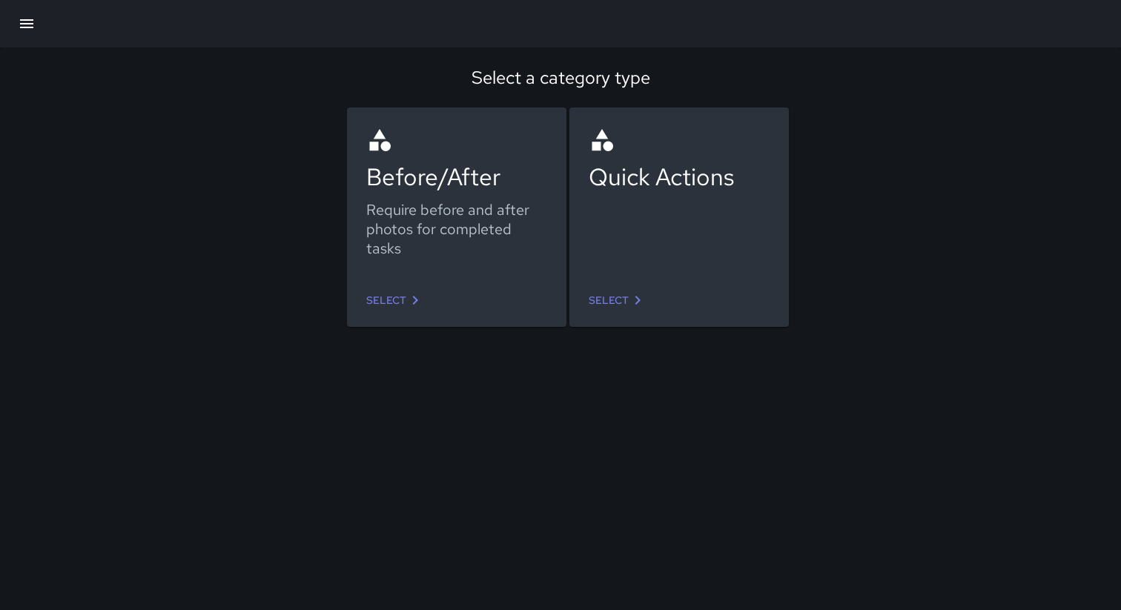
click at [408, 296] on icon at bounding box center [415, 300] width 18 height 18
click at [625, 306] on link "Select" at bounding box center [618, 300] width 70 height 27
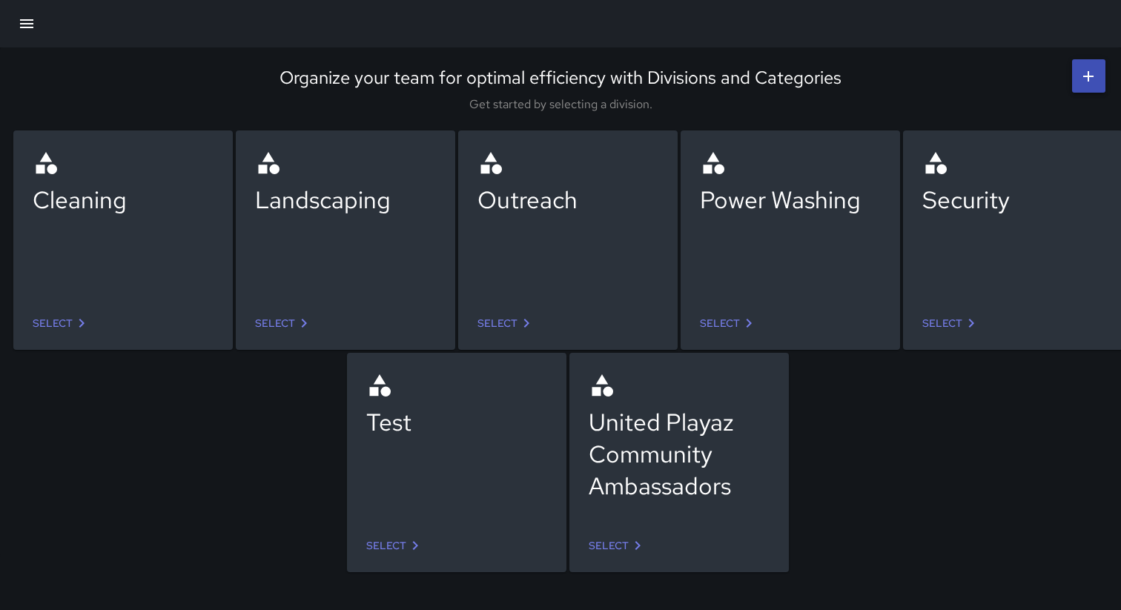
click at [546, 78] on div "Organize your team for optimal efficiency with Divisions and Categories" at bounding box center [561, 77] width 1084 height 23
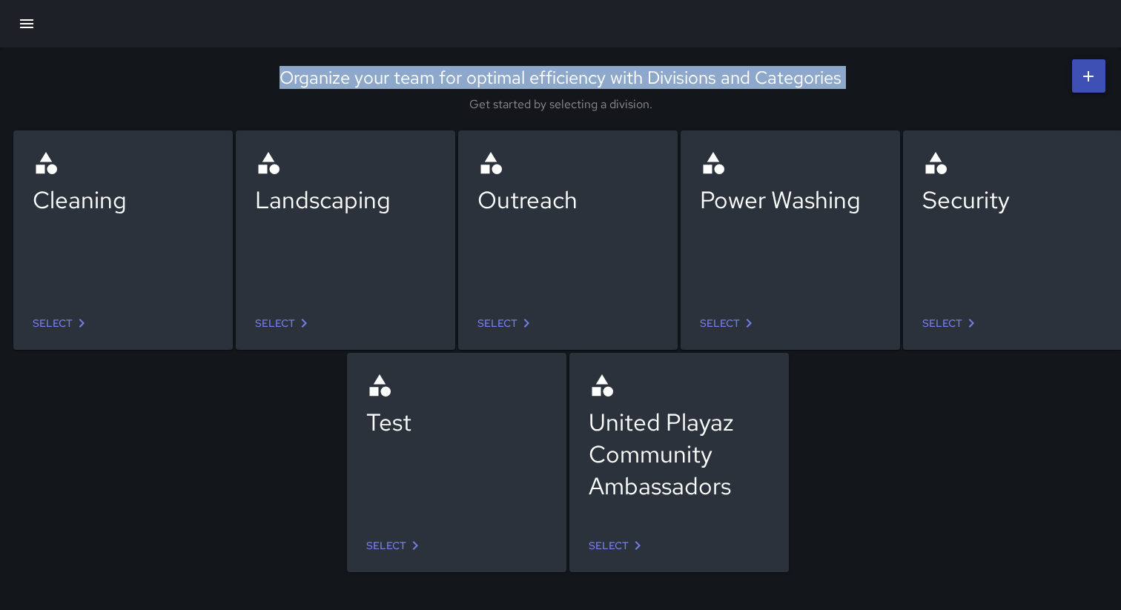
click at [575, 80] on div "Organize your team for optimal efficiency with Divisions and Categories" at bounding box center [561, 77] width 1084 height 23
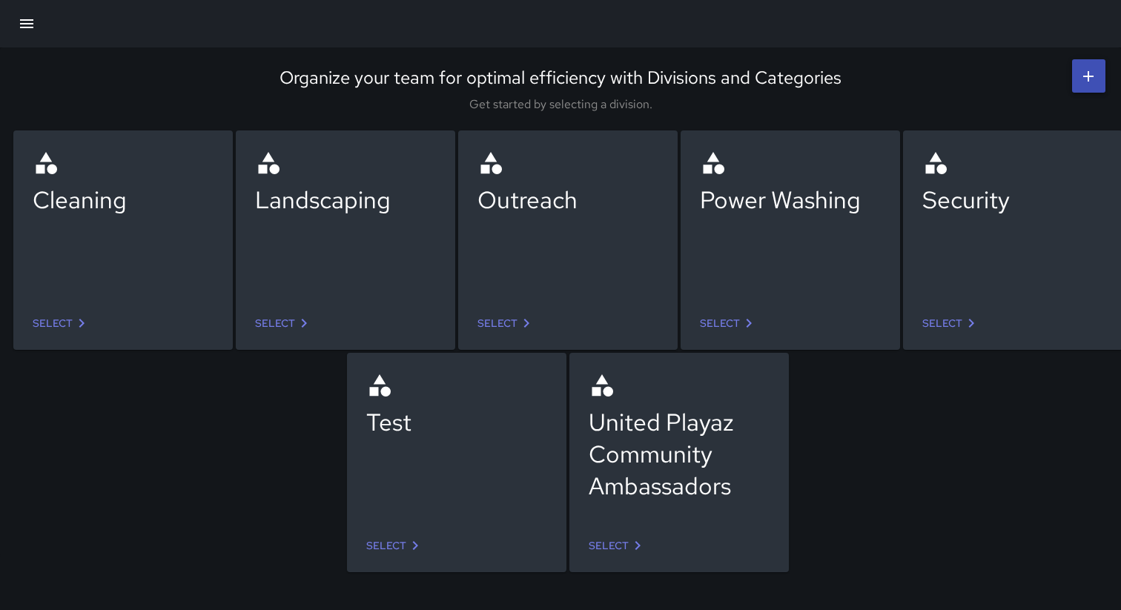
click at [949, 331] on link "Select" at bounding box center [951, 323] width 70 height 27
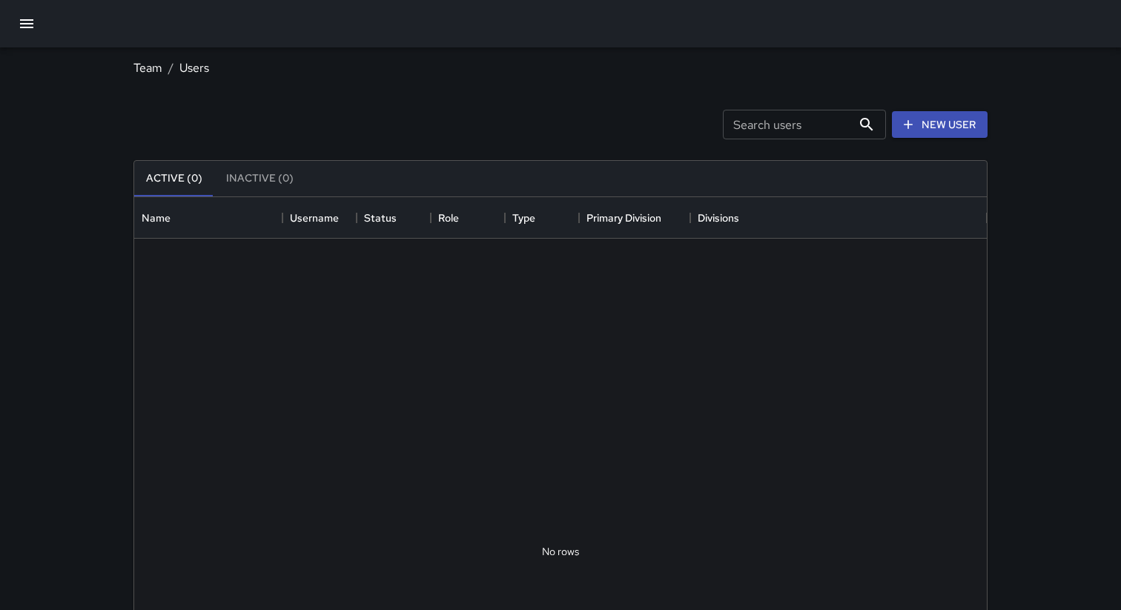
scroll to position [667, 852]
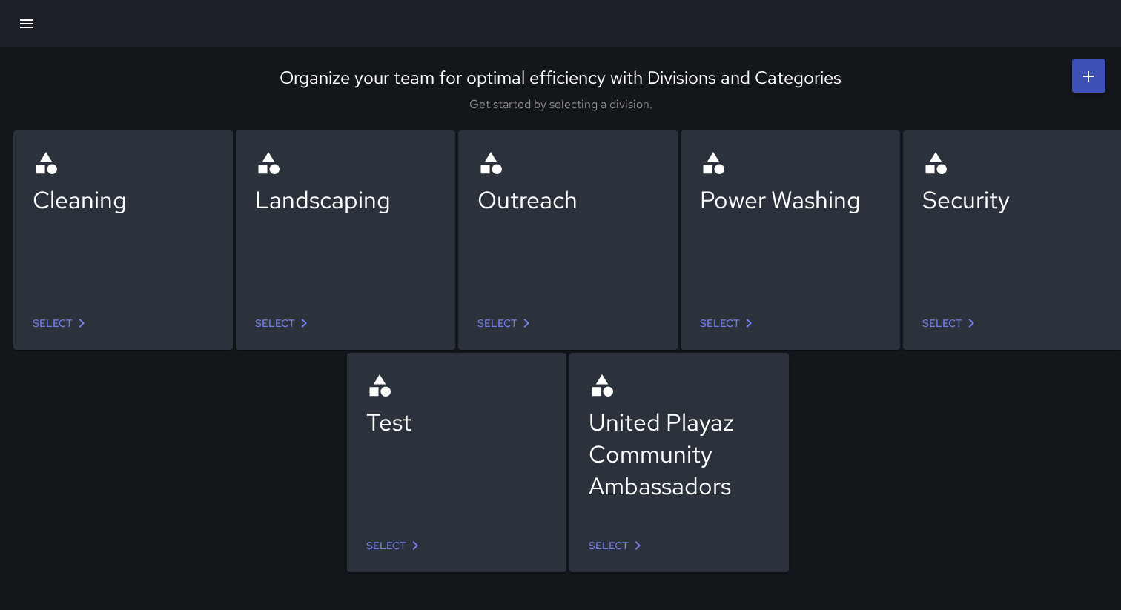
scroll to position [0, 1]
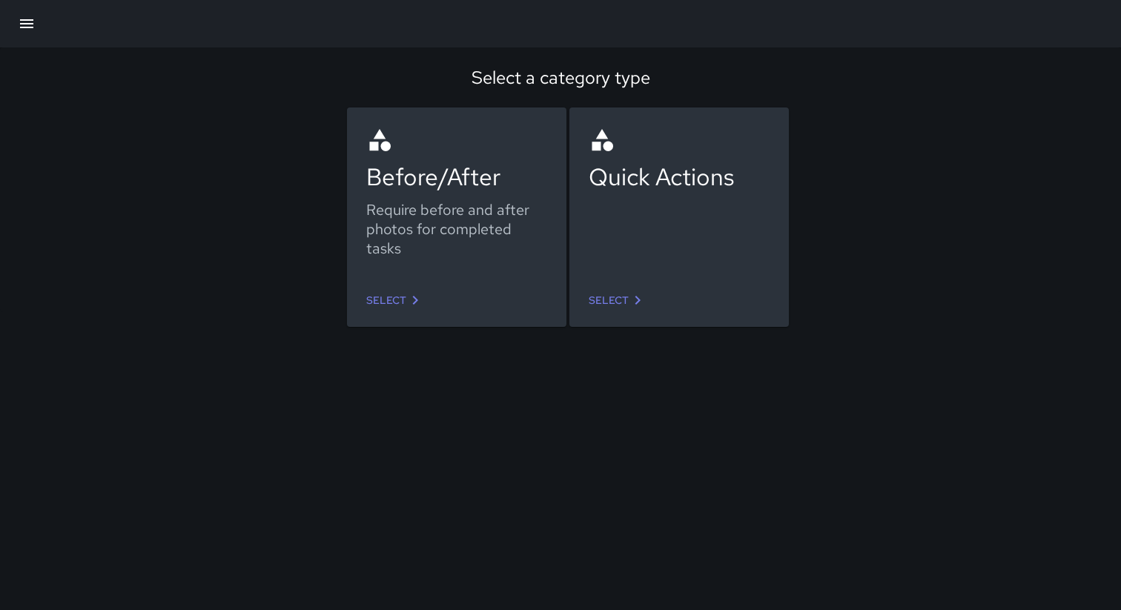
click at [614, 302] on link "Select" at bounding box center [618, 300] width 70 height 27
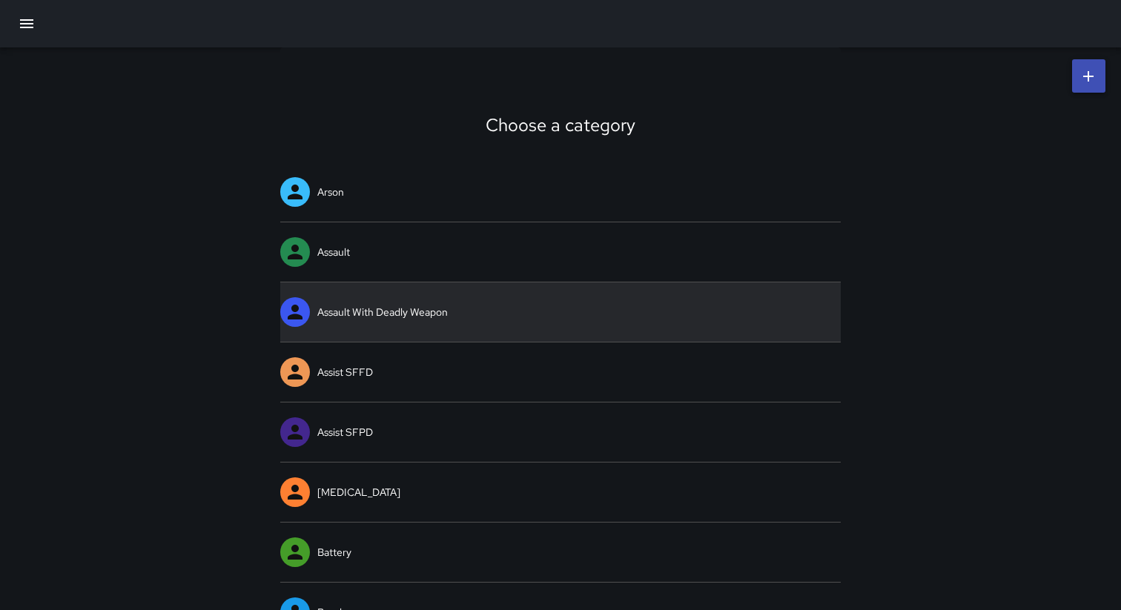
click at [519, 311] on link "Assault With Deadly Weapon" at bounding box center [560, 311] width 560 height 59
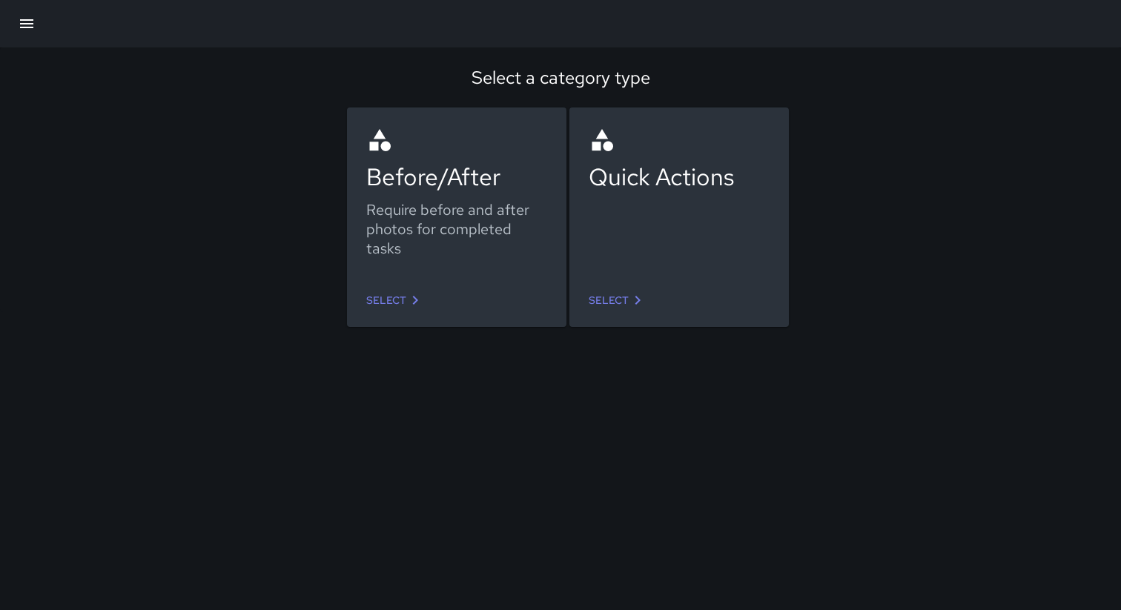
click at [677, 474] on div "Select a category type Before/After Require before and after photos for complet…" at bounding box center [560, 305] width 1121 height 610
click at [764, 364] on div "Select a category type Before/After Require before and after photos for complet…" at bounding box center [560, 305] width 1121 height 610
click at [740, 429] on div "Select a category type Before/After Require before and after photos for complet…" at bounding box center [560, 305] width 1121 height 610
click at [966, 125] on div "Before/After Require before and after photos for completed tasks Select Quick A…" at bounding box center [551, 201] width 1138 height 222
click at [304, 63] on div "Select a category type Before/After Require before and after photos for complet…" at bounding box center [560, 179] width 1121 height 265
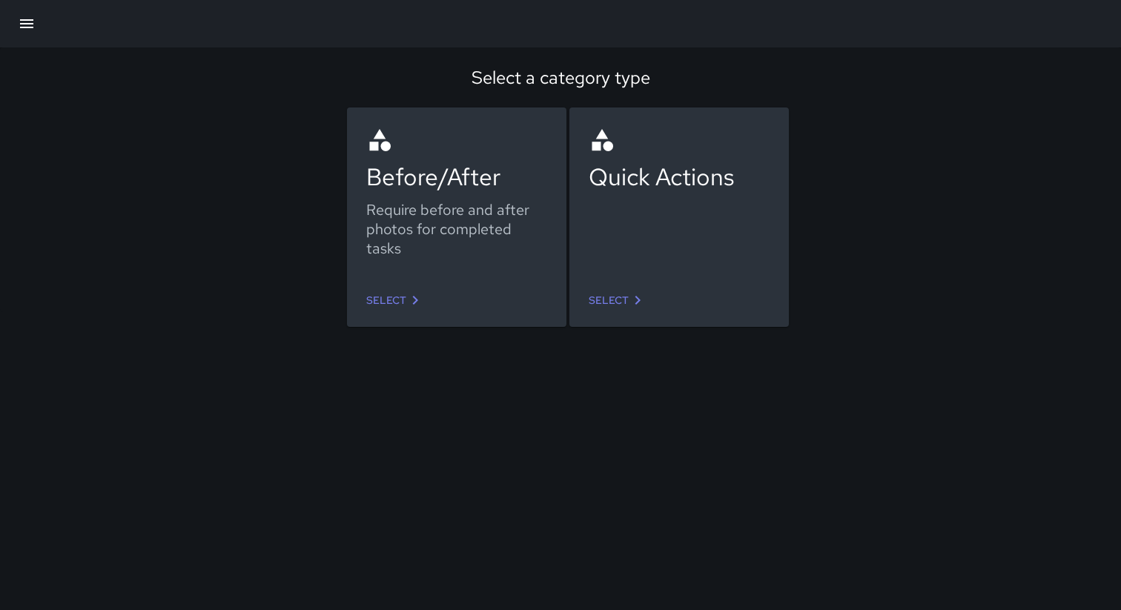
click at [876, 300] on div "Before/After Require before and after photos for completed tasks Select Quick A…" at bounding box center [551, 201] width 1138 height 222
